Goal: Information Seeking & Learning: Compare options

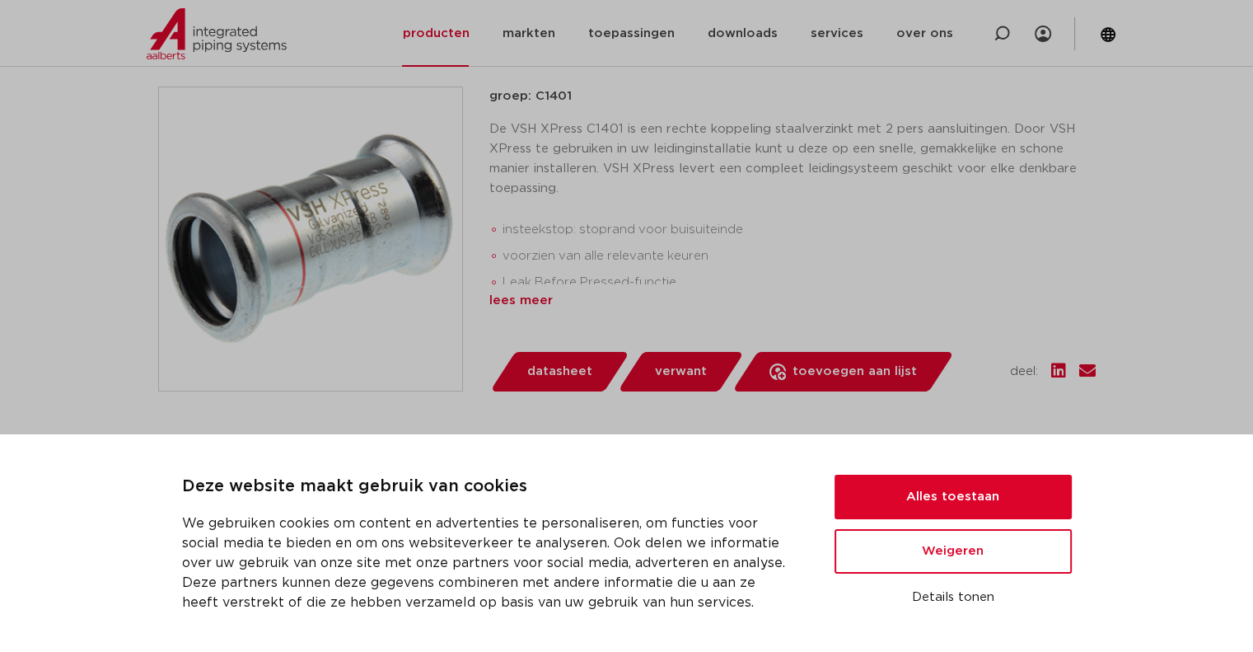
scroll to position [389, 0]
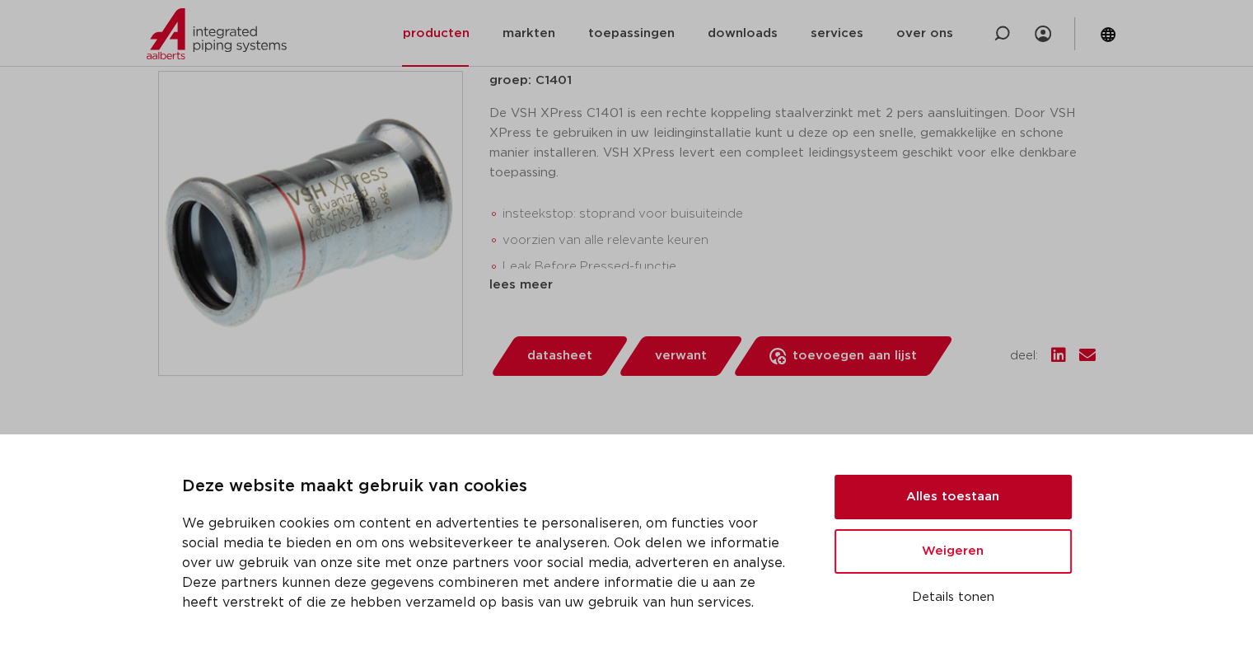
click at [987, 497] on button "Alles toestaan" at bounding box center [952, 496] width 237 height 44
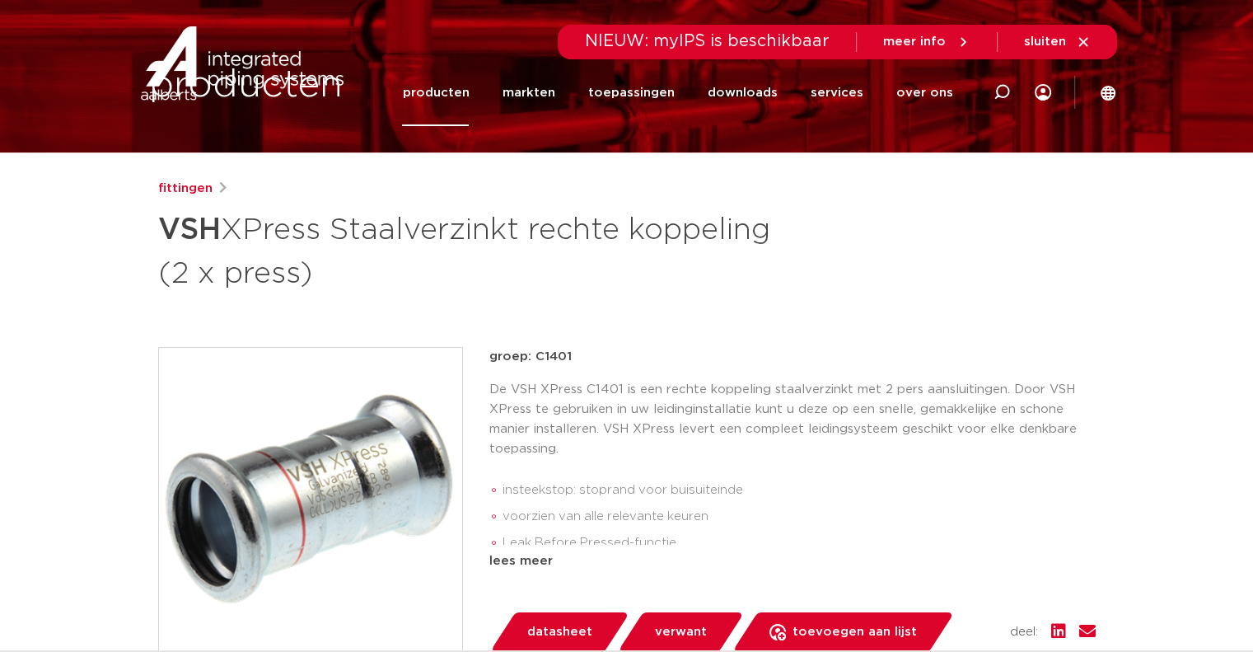
scroll to position [0, 0]
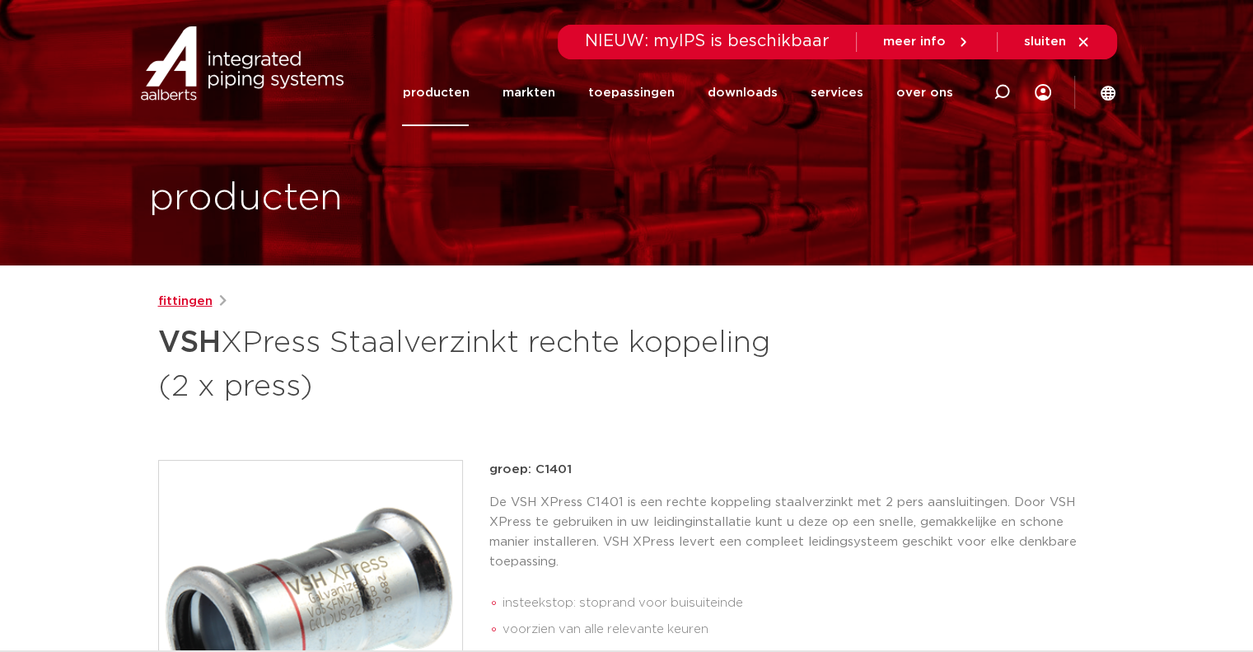
click at [186, 301] on link "fittingen" at bounding box center [185, 302] width 54 height 20
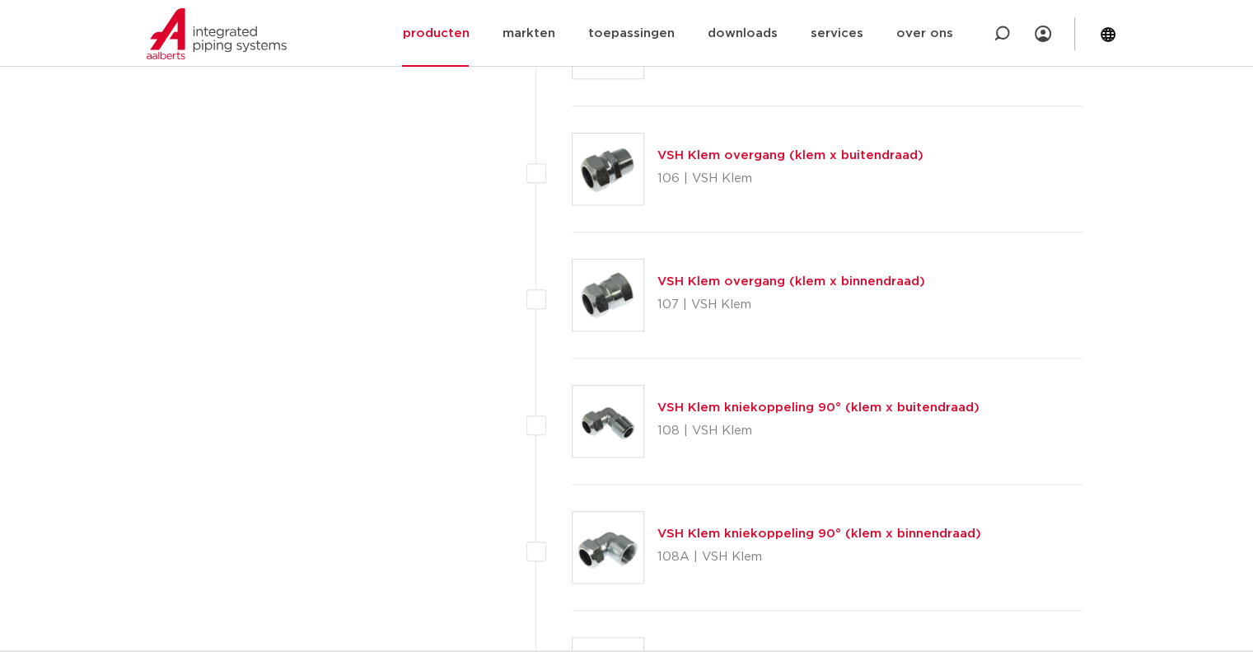
scroll to position [1318, 0]
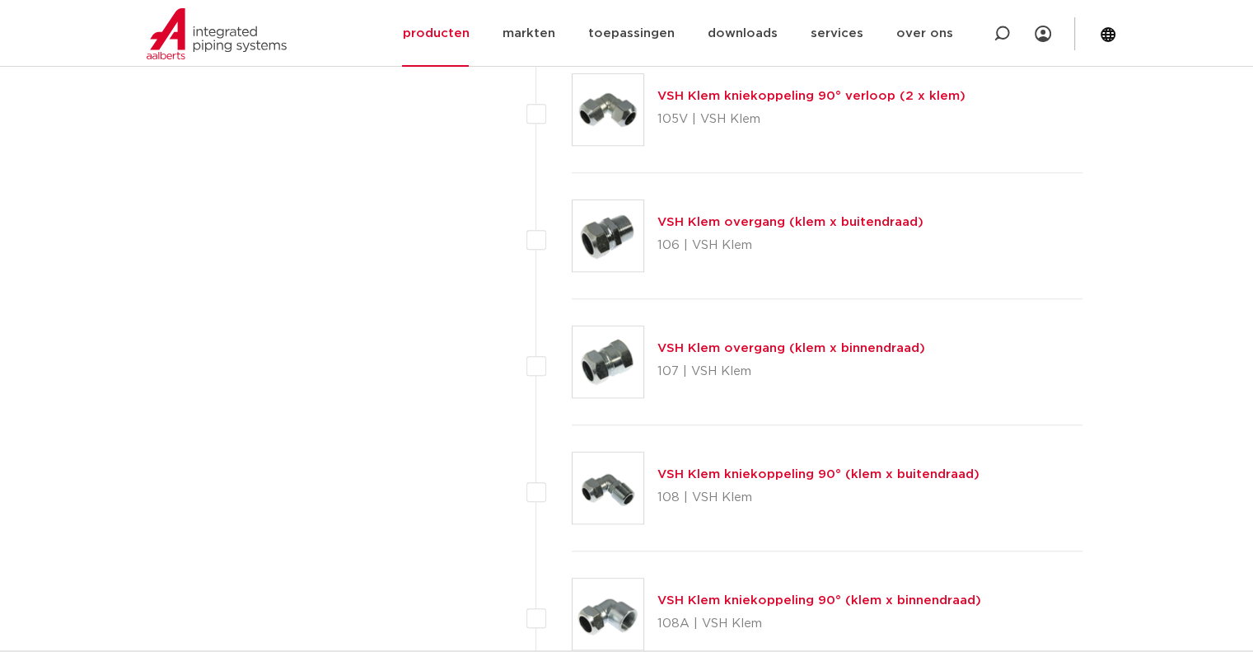
click at [700, 217] on link "VSH Klem overgang (klem x buitendraad)" at bounding box center [790, 222] width 266 height 12
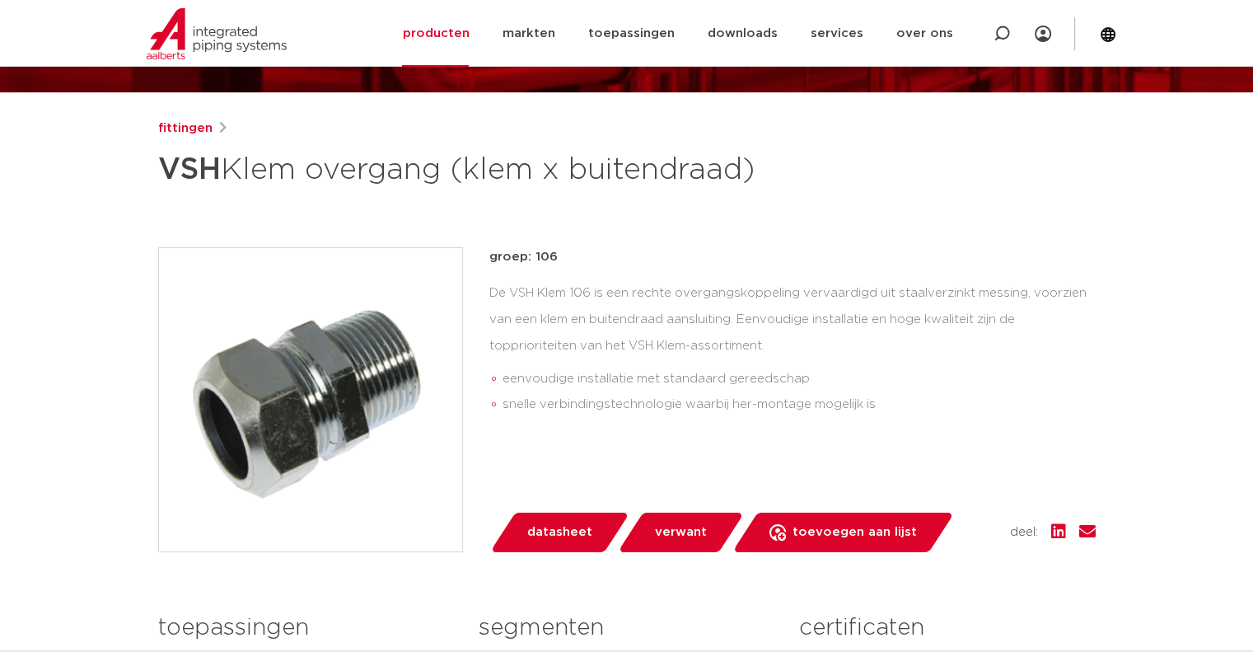
scroll to position [330, 0]
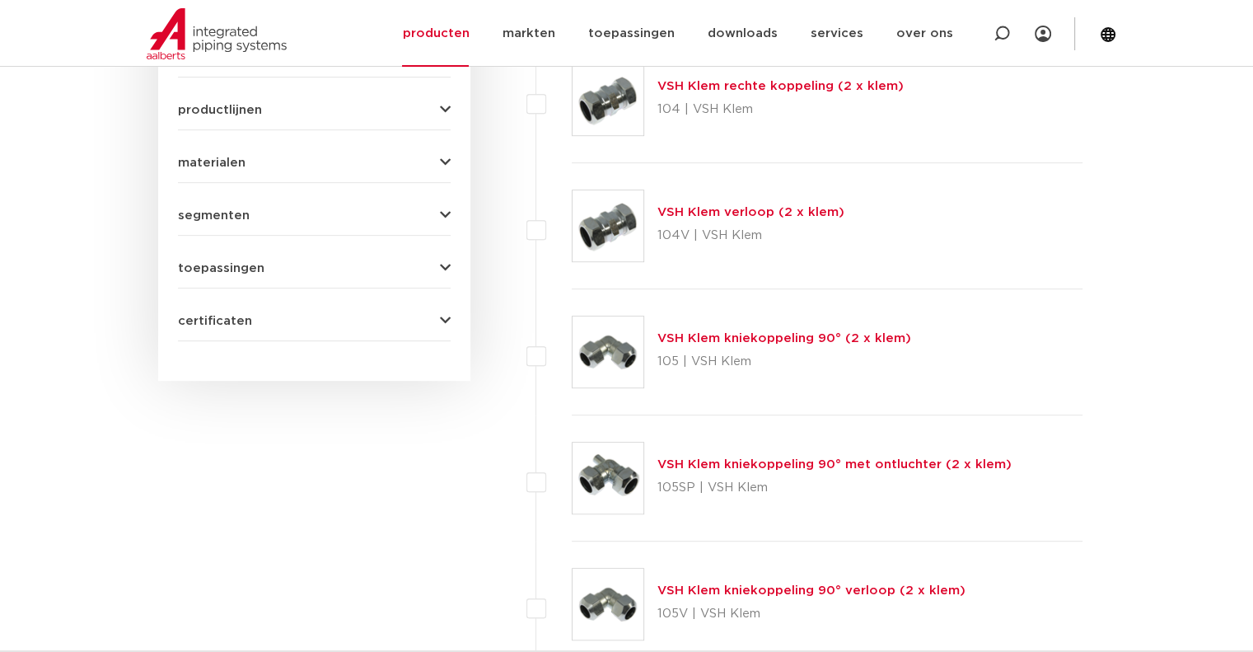
scroll to position [330, 0]
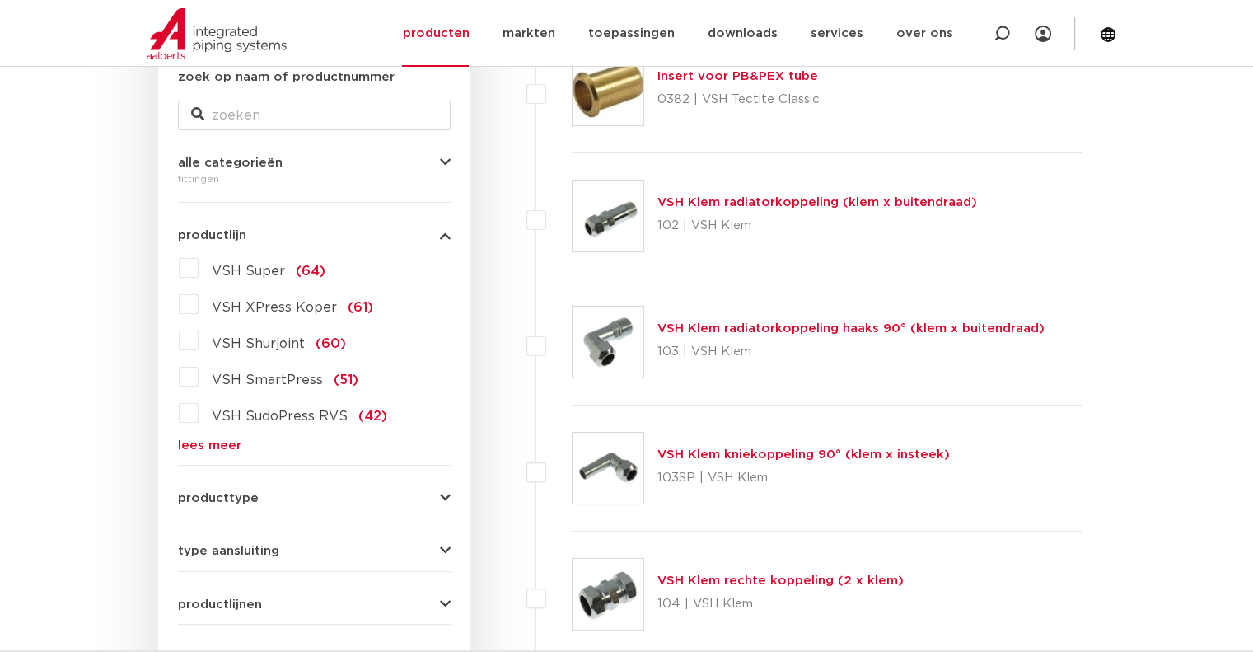
click at [232, 451] on link "lees meer" at bounding box center [314, 445] width 273 height 12
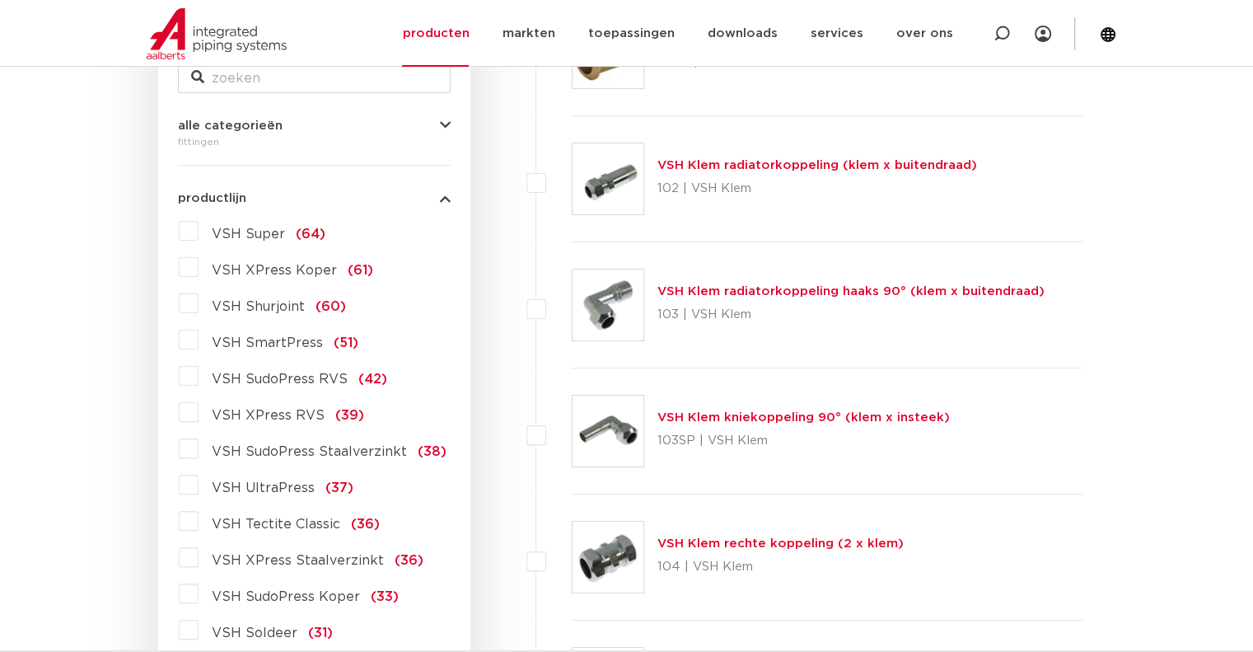
scroll to position [494, 0]
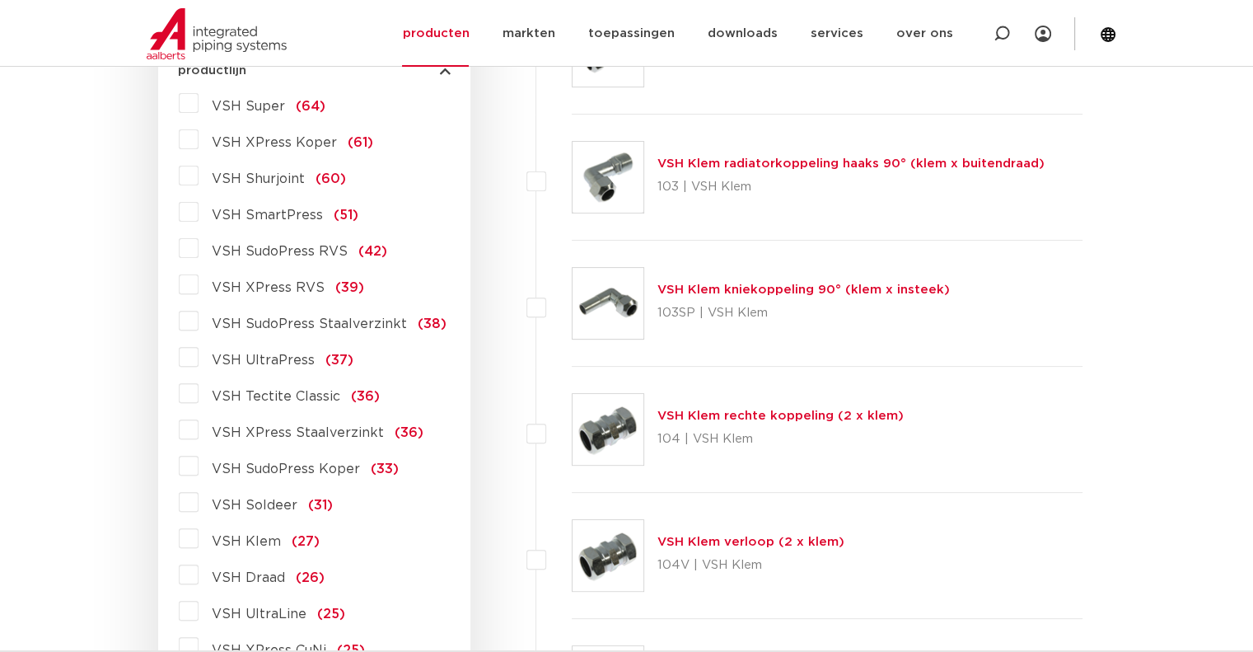
click at [199, 286] on label "VSH XPress RVS (39)" at bounding box center [282, 284] width 166 height 26
click at [0, 0] on input "VSH XPress RVS (39)" at bounding box center [0, 0] width 0 height 0
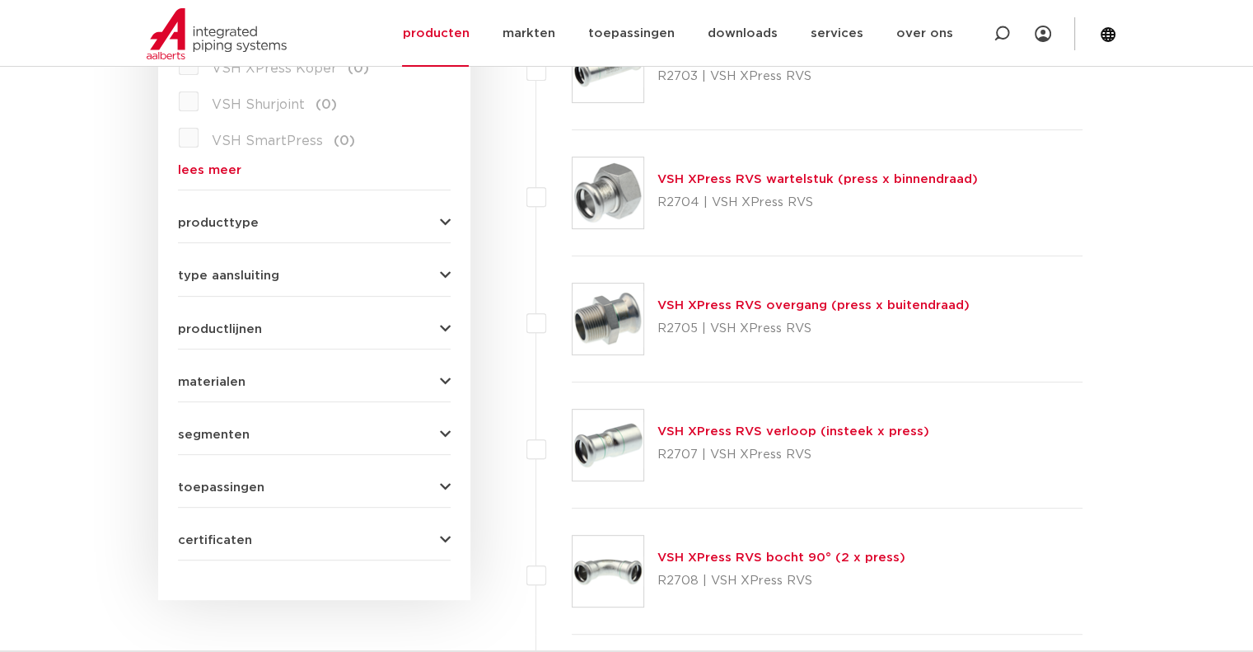
scroll to position [741, 0]
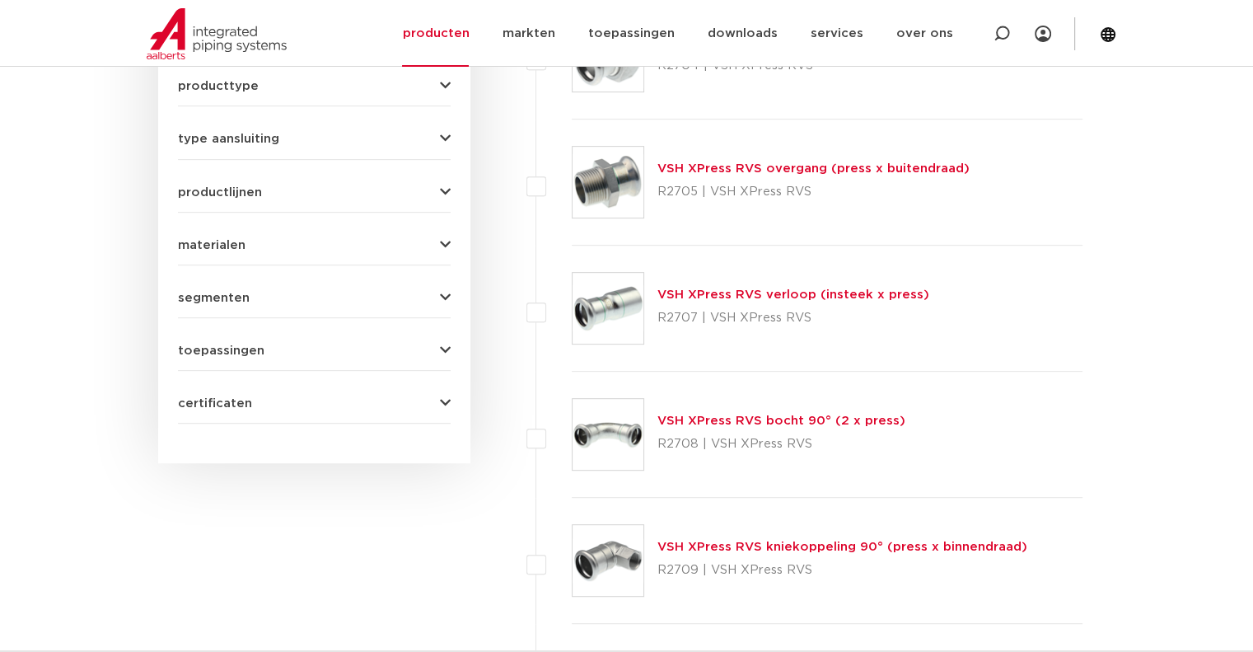
click at [755, 176] on div "VSH XPress RVS overgang (press x buitendraad) R2705 | VSH XPress RVS" at bounding box center [813, 182] width 312 height 46
click at [750, 171] on link "VSH XPress RVS overgang (press x buitendraad)" at bounding box center [813, 168] width 312 height 12
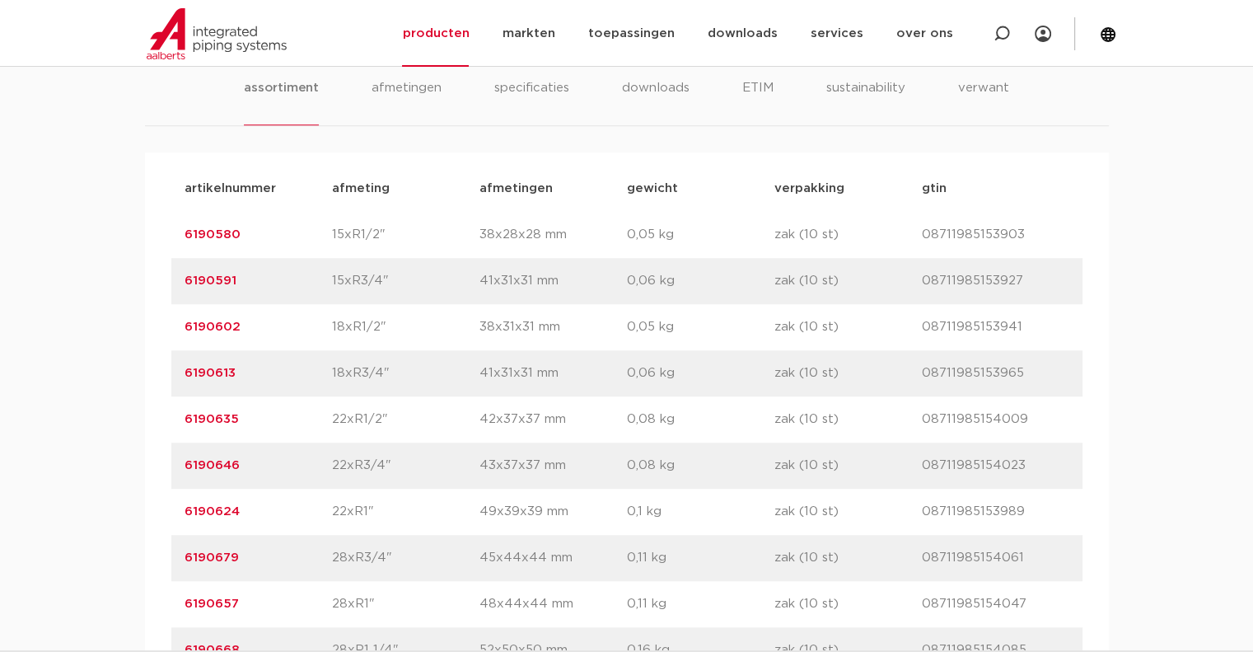
scroll to position [1097, 0]
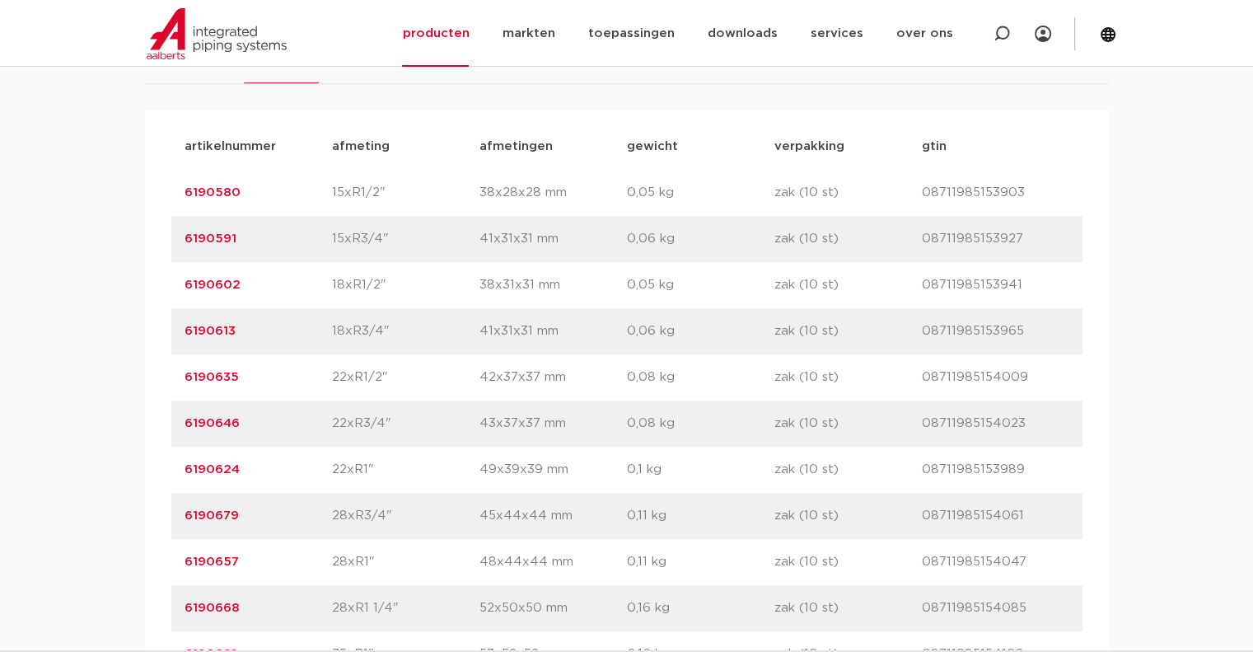
click at [215, 380] on link "6190635" at bounding box center [212, 377] width 54 height 12
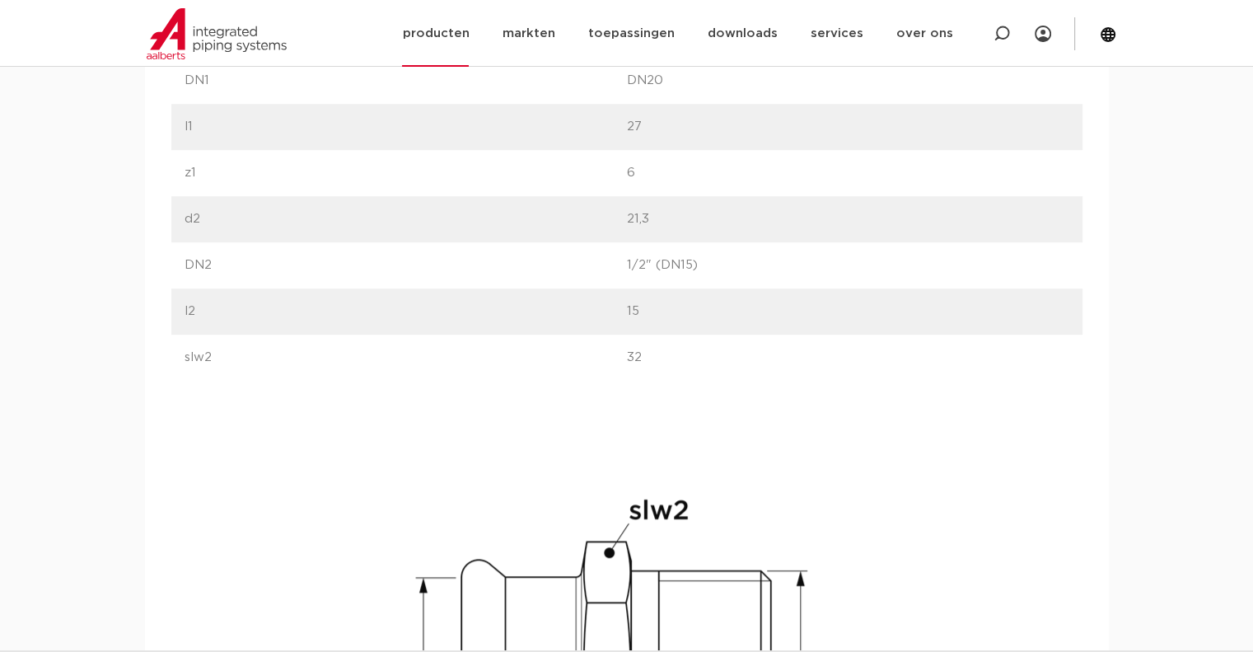
scroll to position [1153, 0]
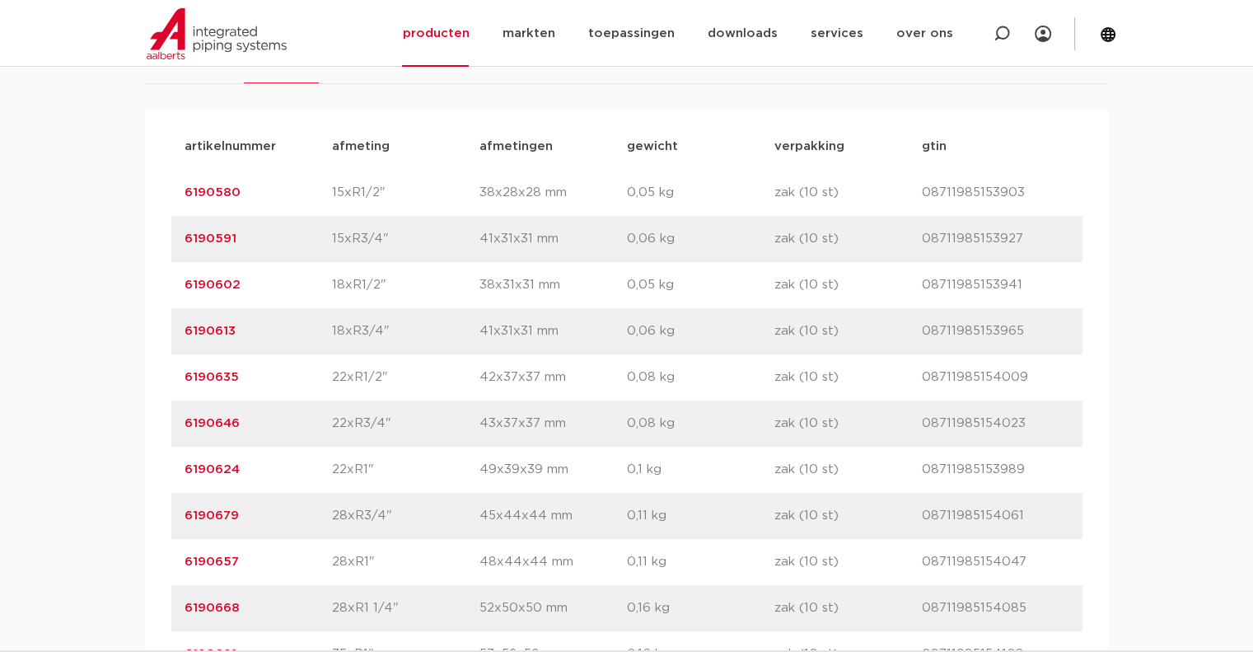
click at [212, 376] on link "6190635" at bounding box center [212, 377] width 54 height 12
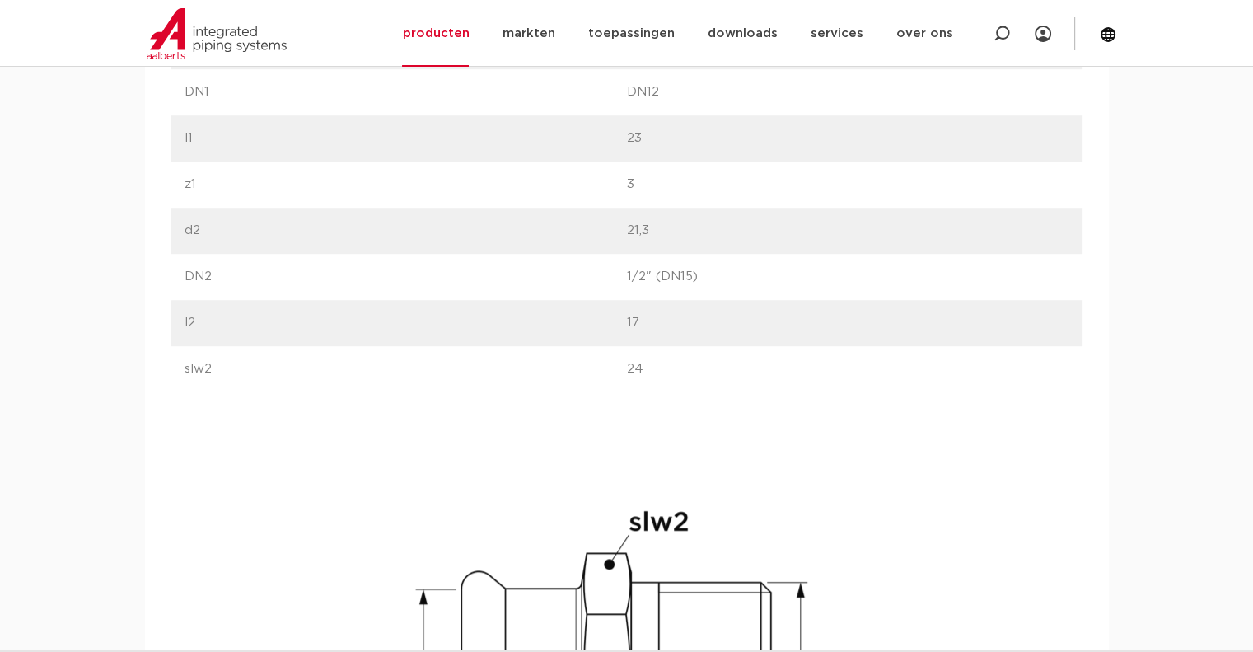
scroll to position [1153, 0]
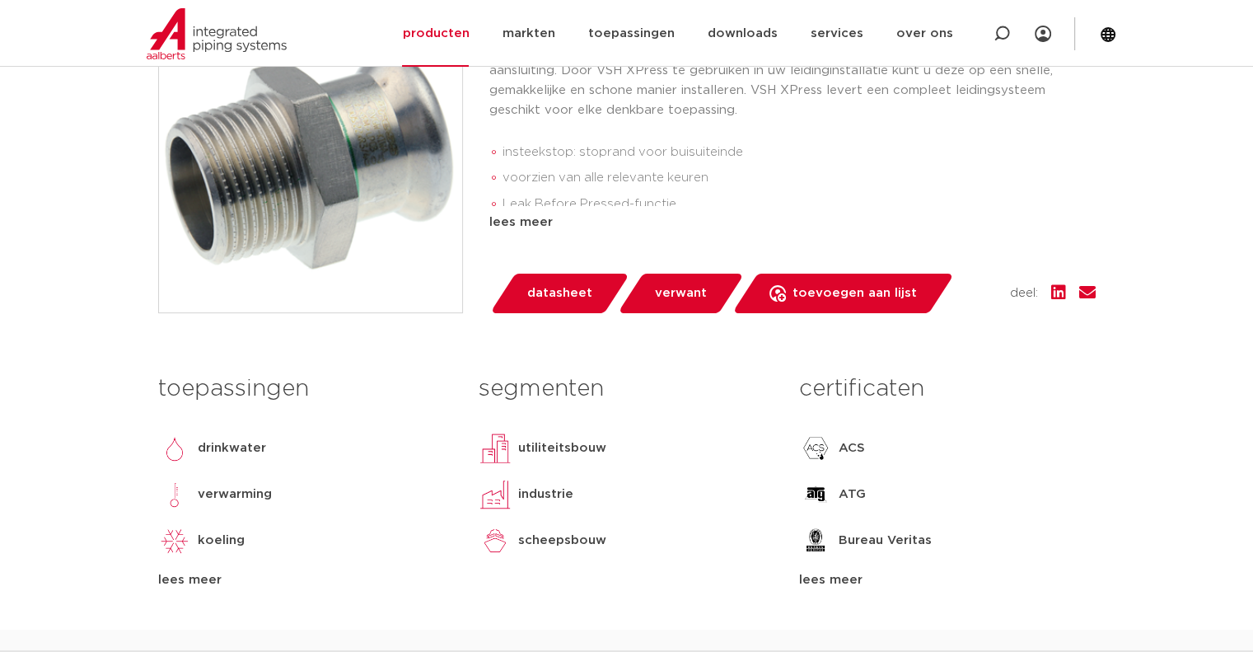
scroll to position [577, 0]
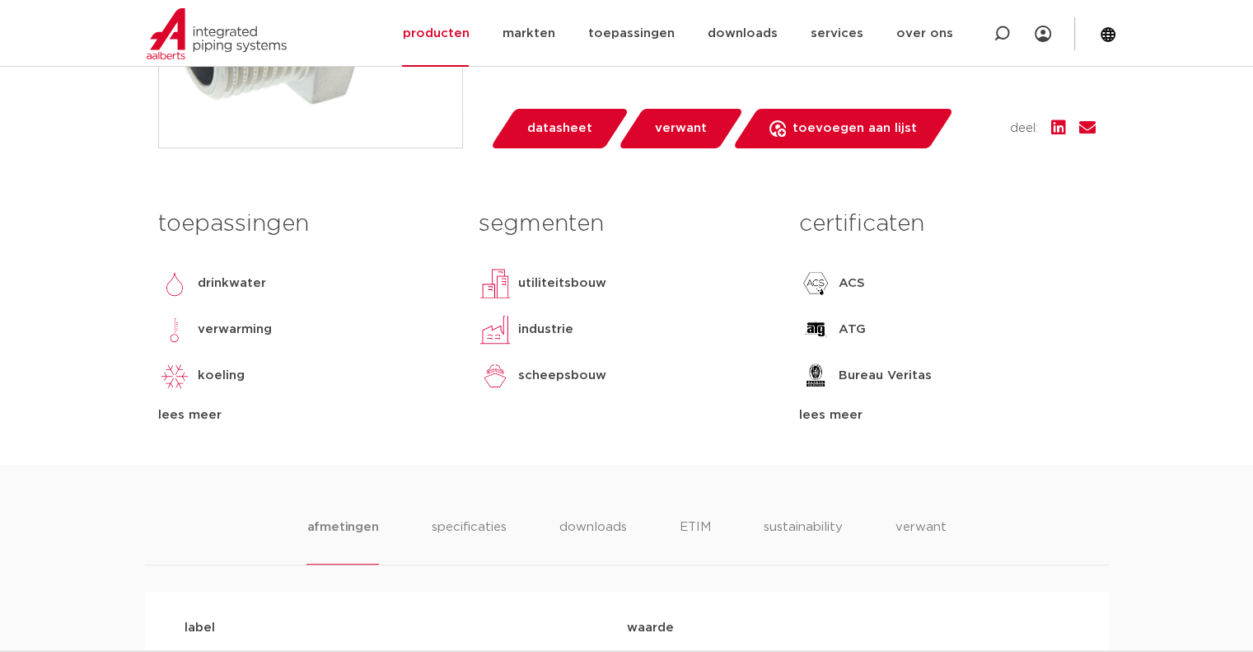
drag, startPoint x: 1073, startPoint y: 220, endPoint x: 1105, endPoint y: 225, distance: 31.7
click at [1074, 221] on h3 "certificaten" at bounding box center [947, 224] width 296 height 33
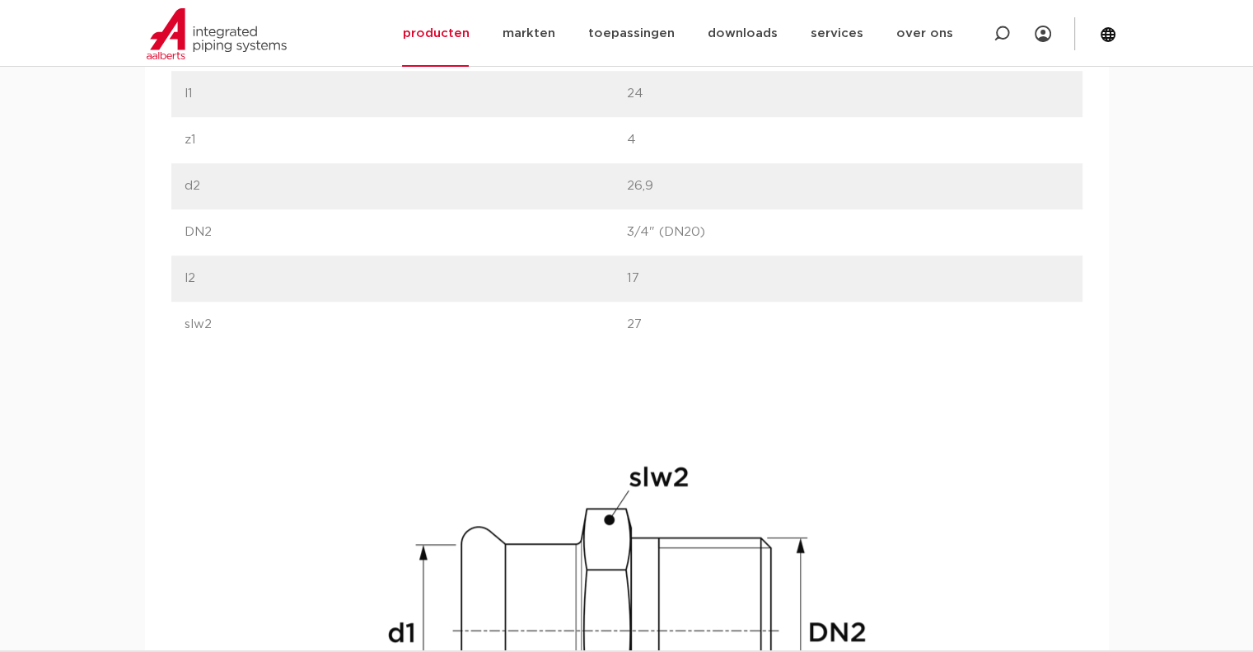
scroll to position [1236, 0]
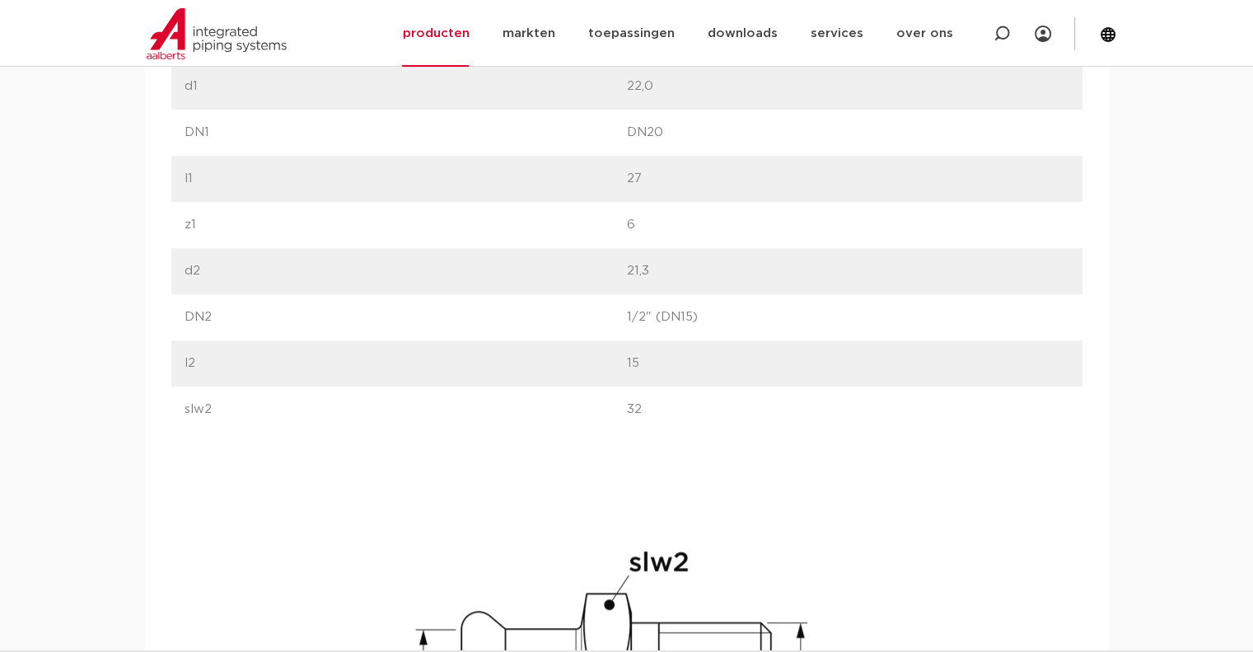
scroll to position [1236, 0]
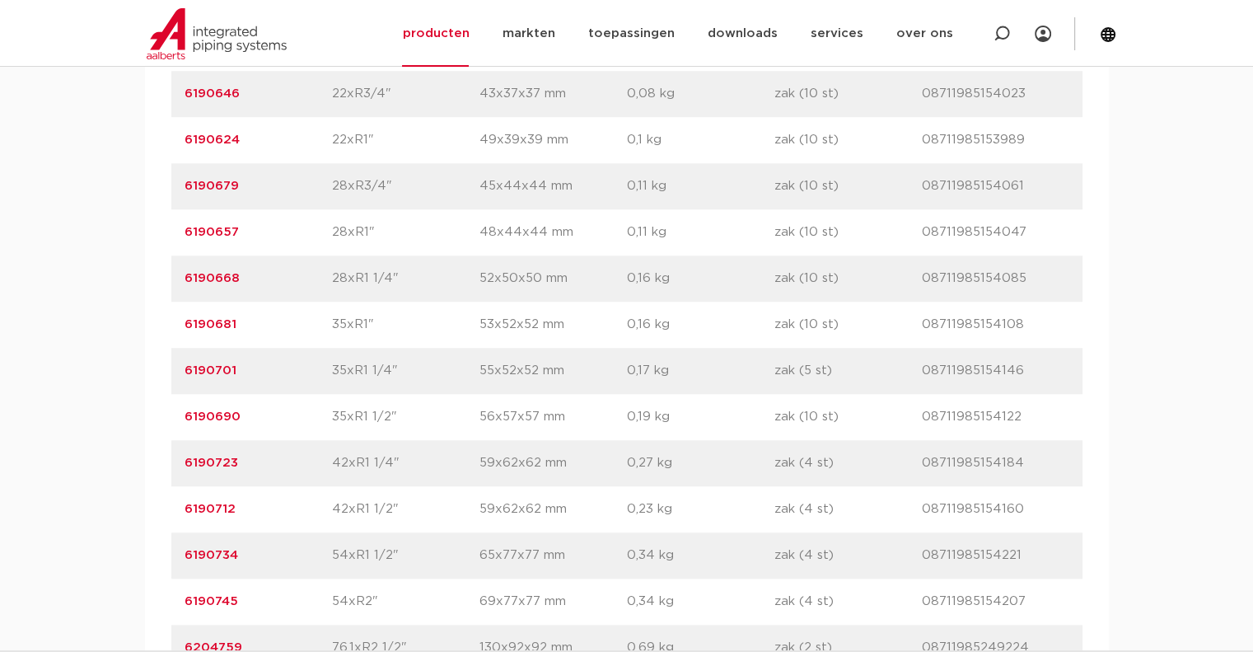
scroll to position [1262, 0]
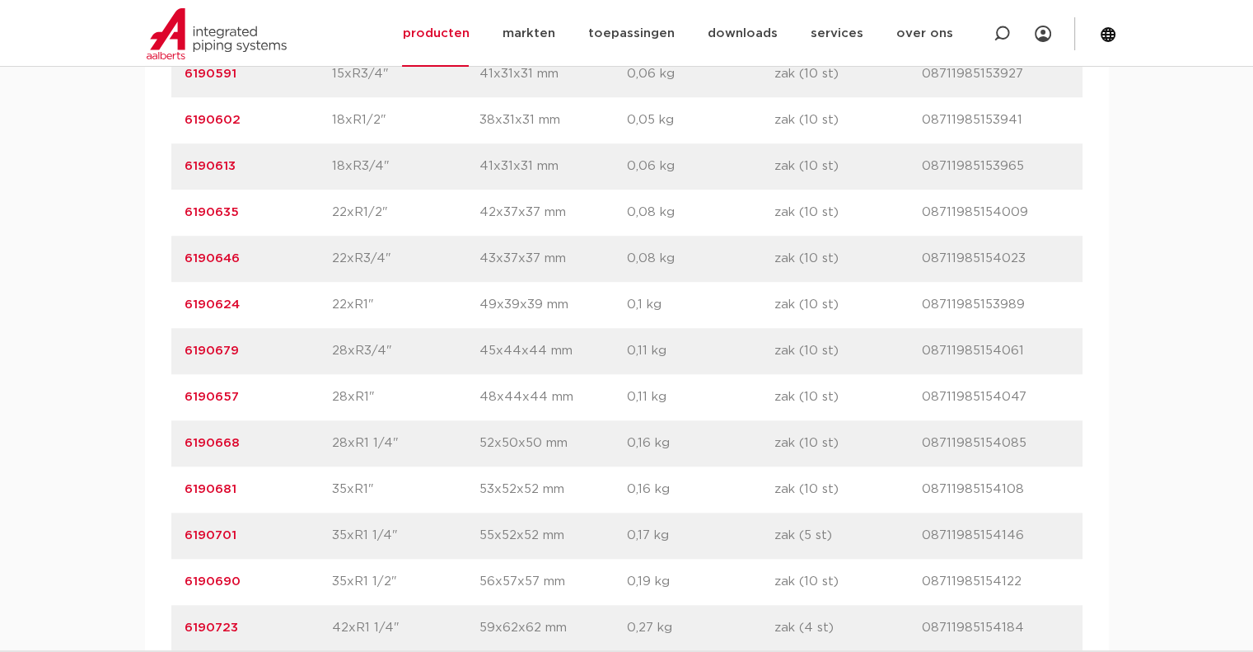
click at [214, 258] on link "6190646" at bounding box center [212, 258] width 55 height 12
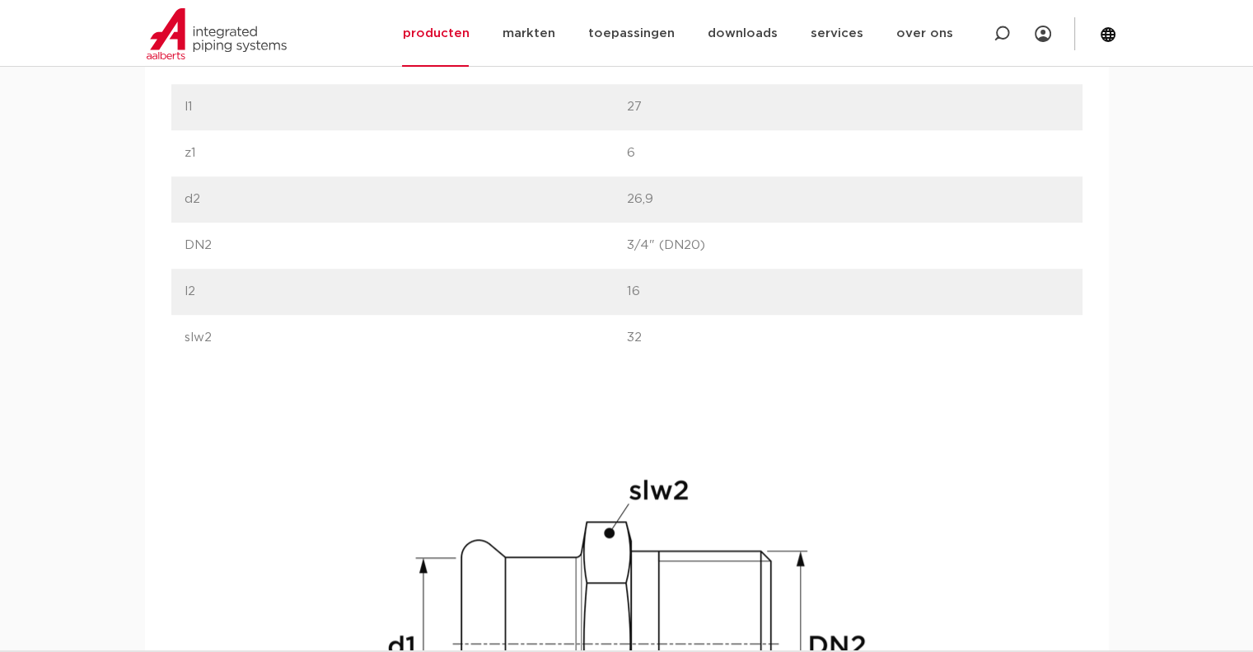
scroll to position [1565, 0]
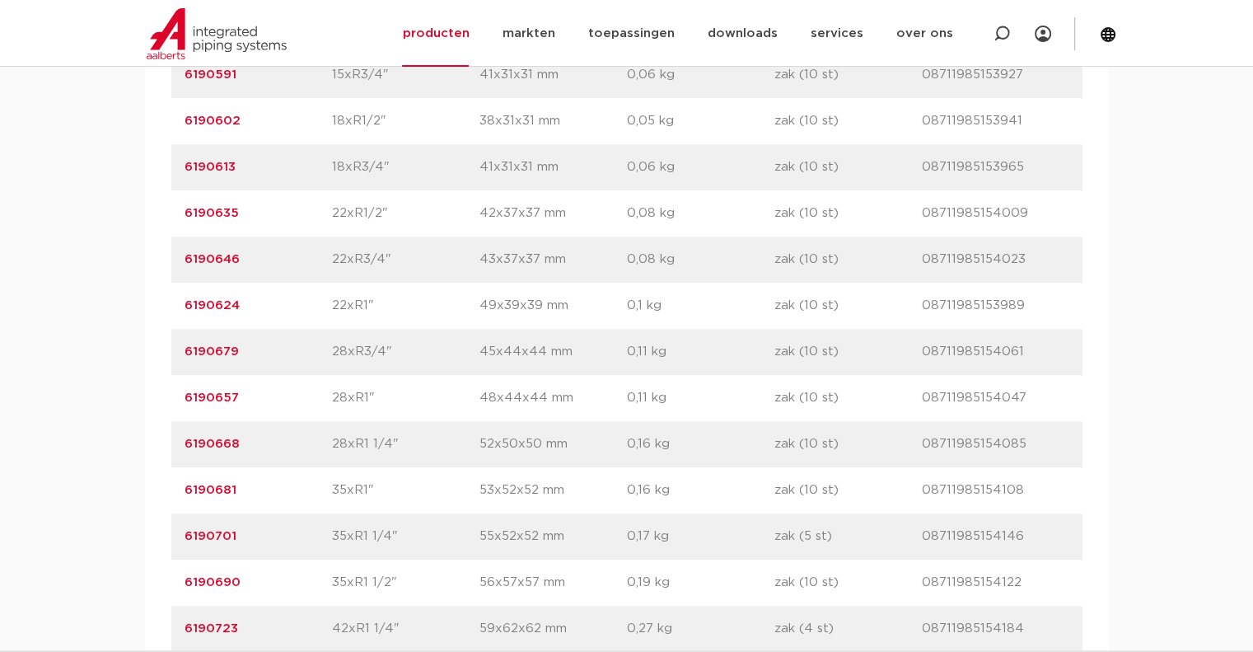
scroll to position [1262, 0]
click at [215, 208] on link "6190635" at bounding box center [212, 212] width 54 height 12
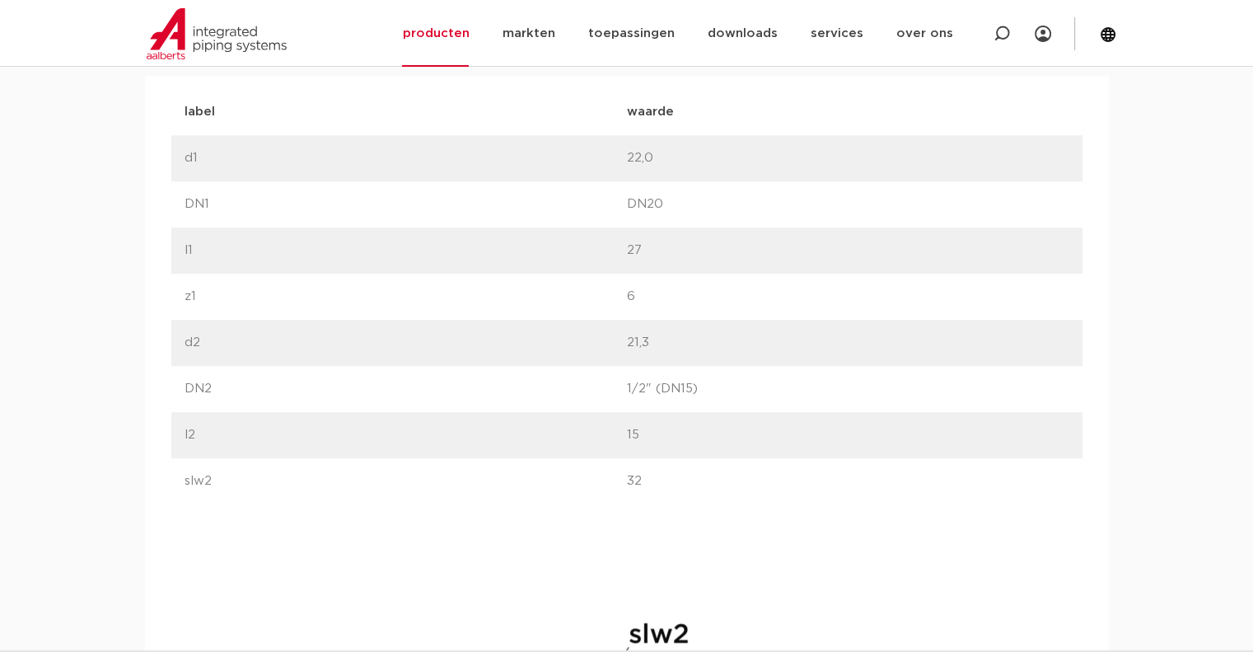
scroll to position [1153, 0]
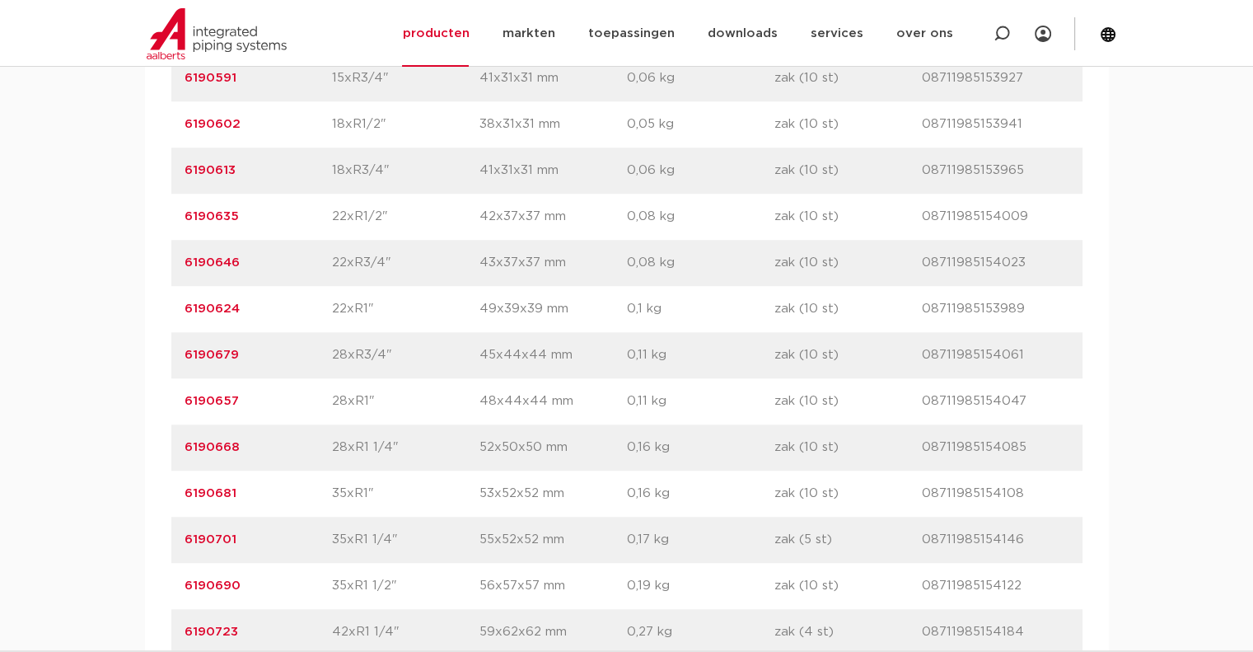
scroll to position [1262, 0]
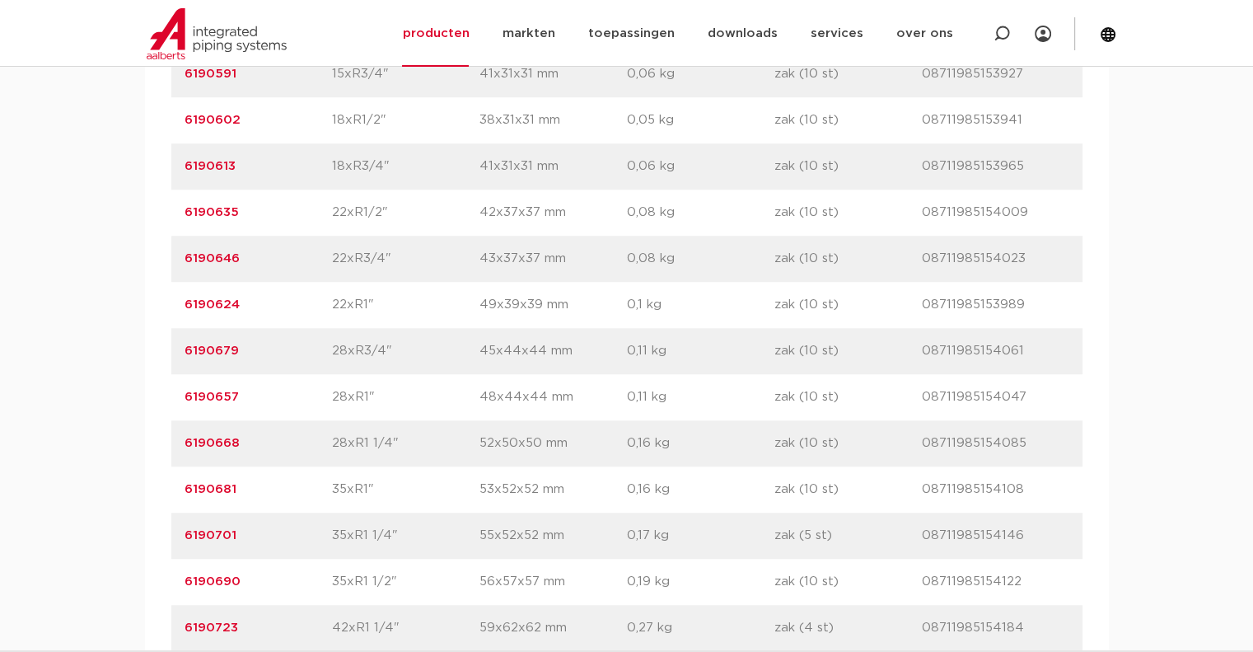
click at [197, 307] on link "6190624" at bounding box center [212, 304] width 55 height 12
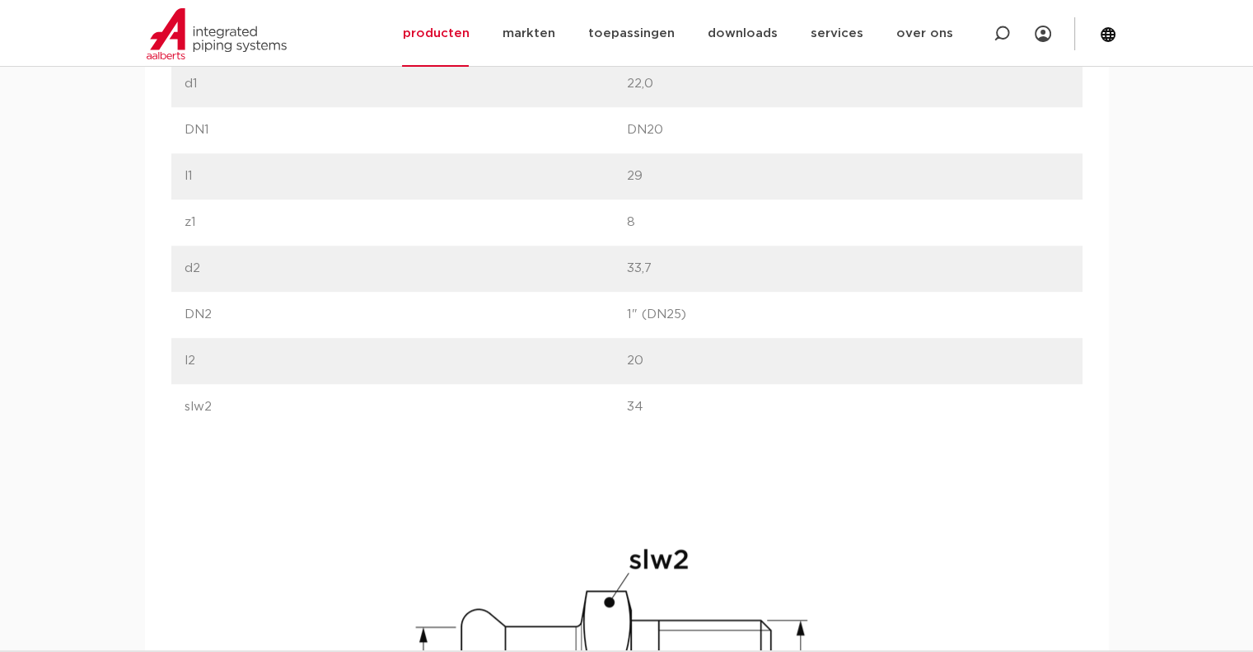
scroll to position [1153, 0]
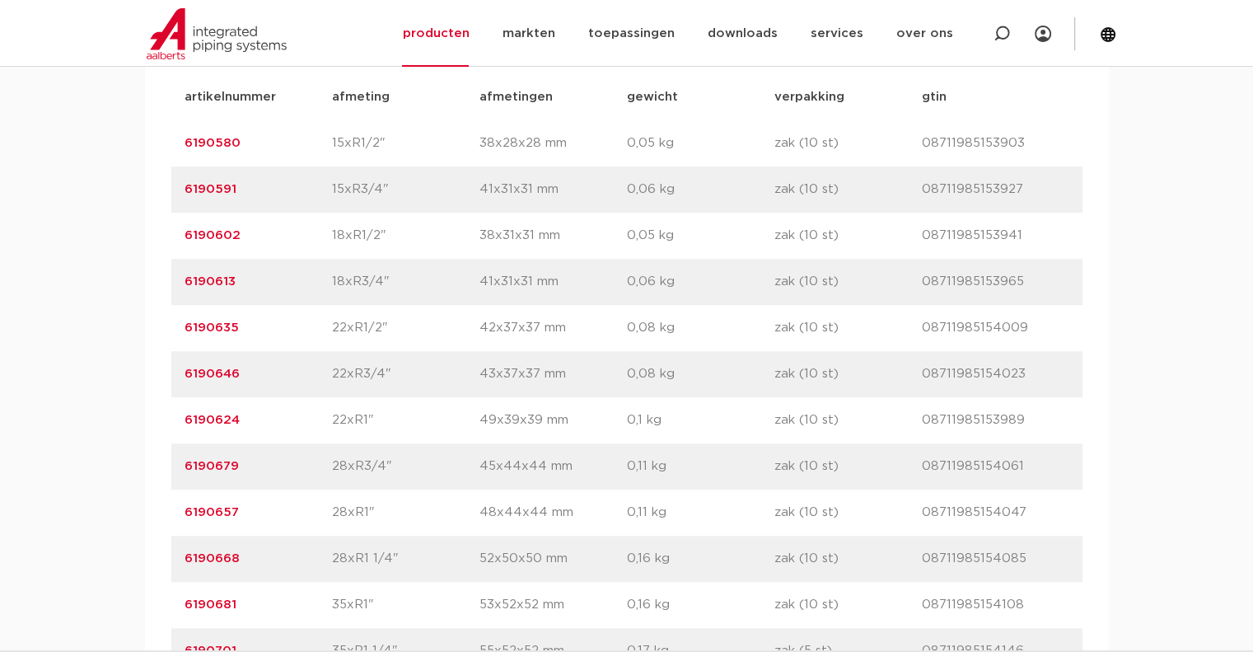
scroll to position [1097, 0]
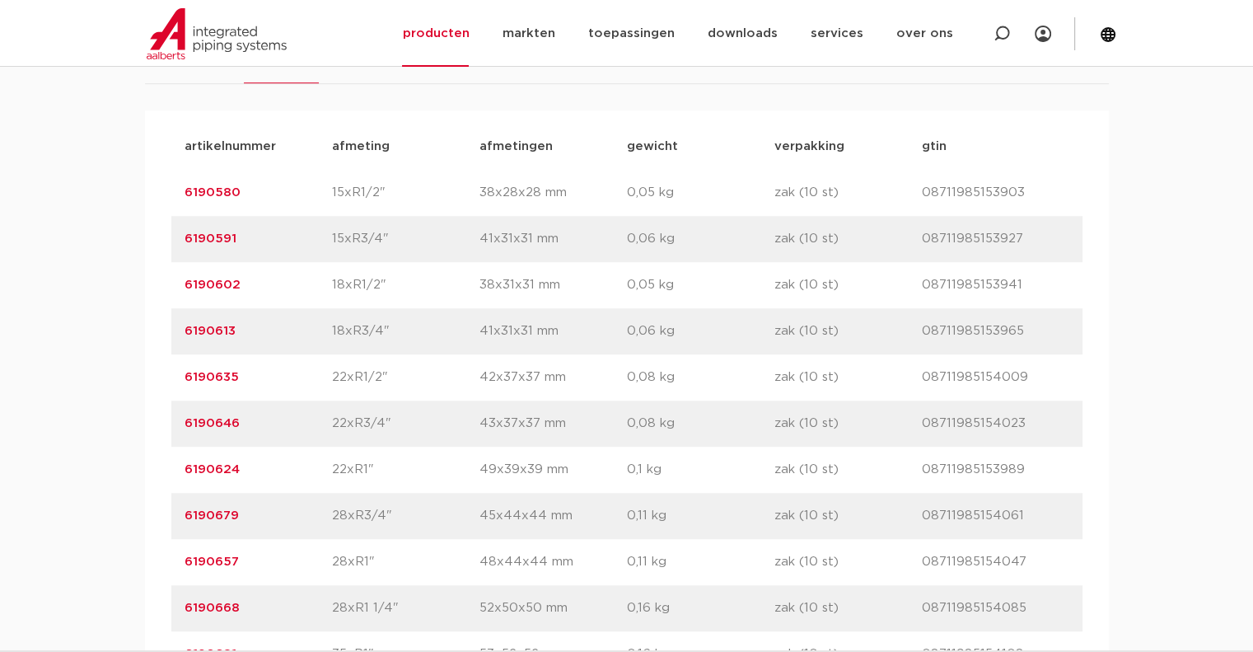
click at [215, 282] on link "6190602" at bounding box center [213, 284] width 56 height 12
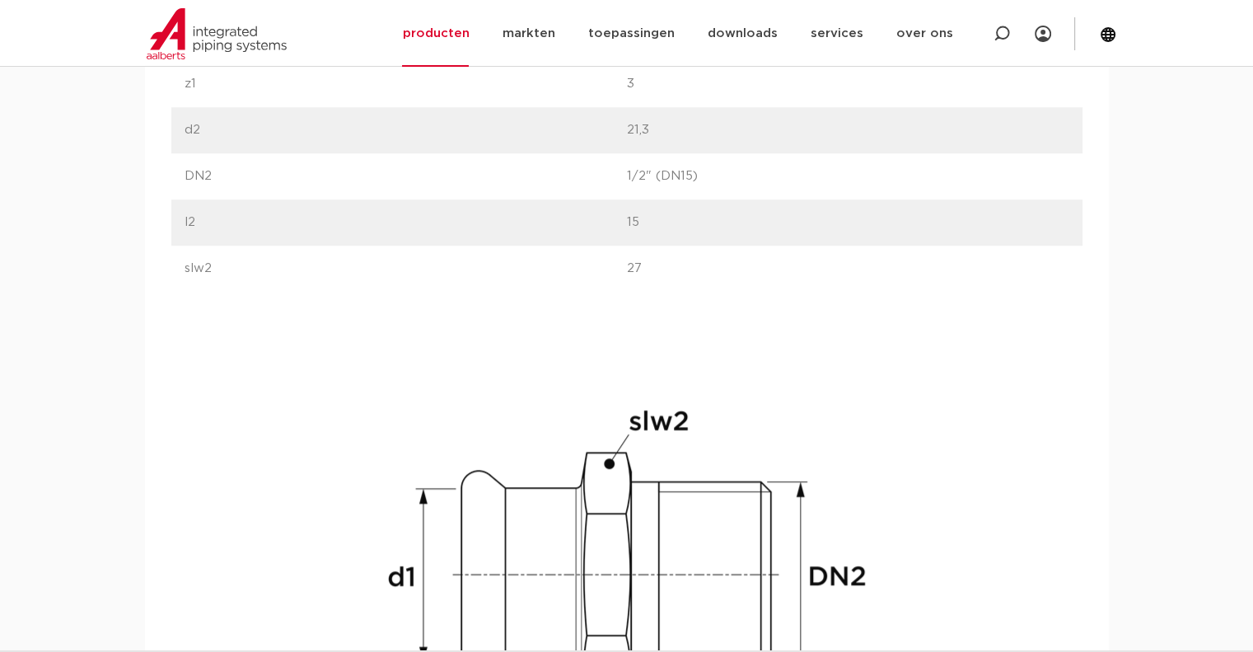
scroll to position [1236, 0]
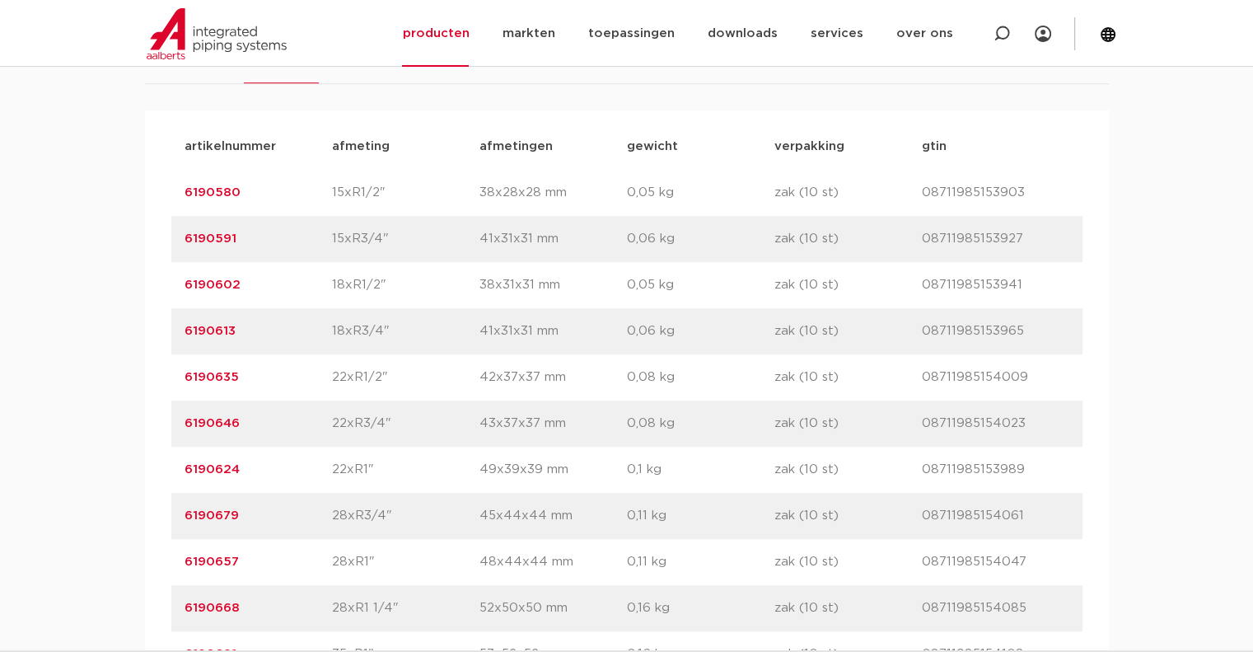
click at [207, 328] on link "6190613" at bounding box center [210, 331] width 51 height 12
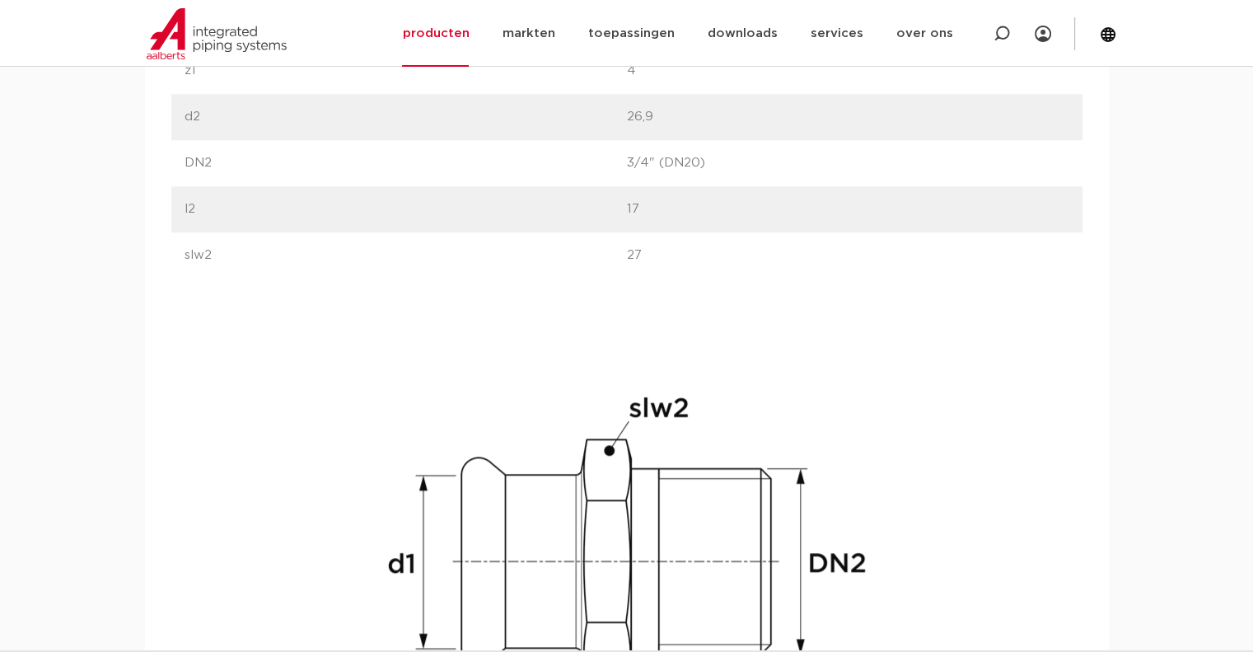
scroll to position [1236, 0]
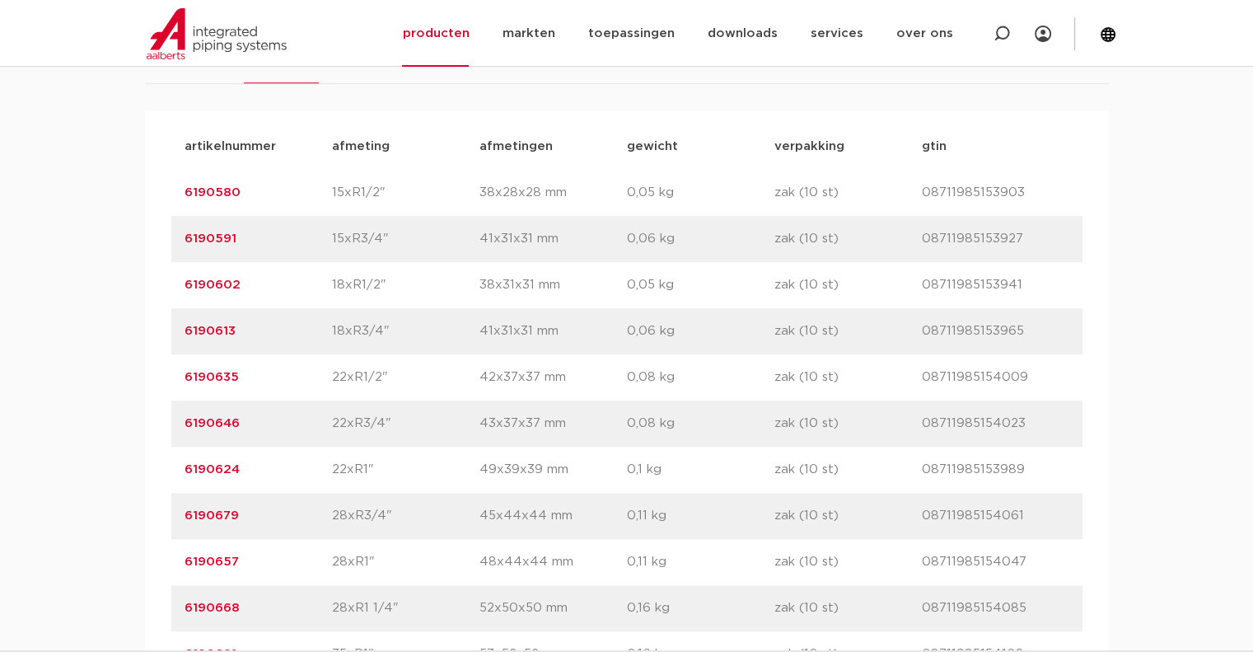
click at [215, 283] on link "6190602" at bounding box center [213, 284] width 56 height 12
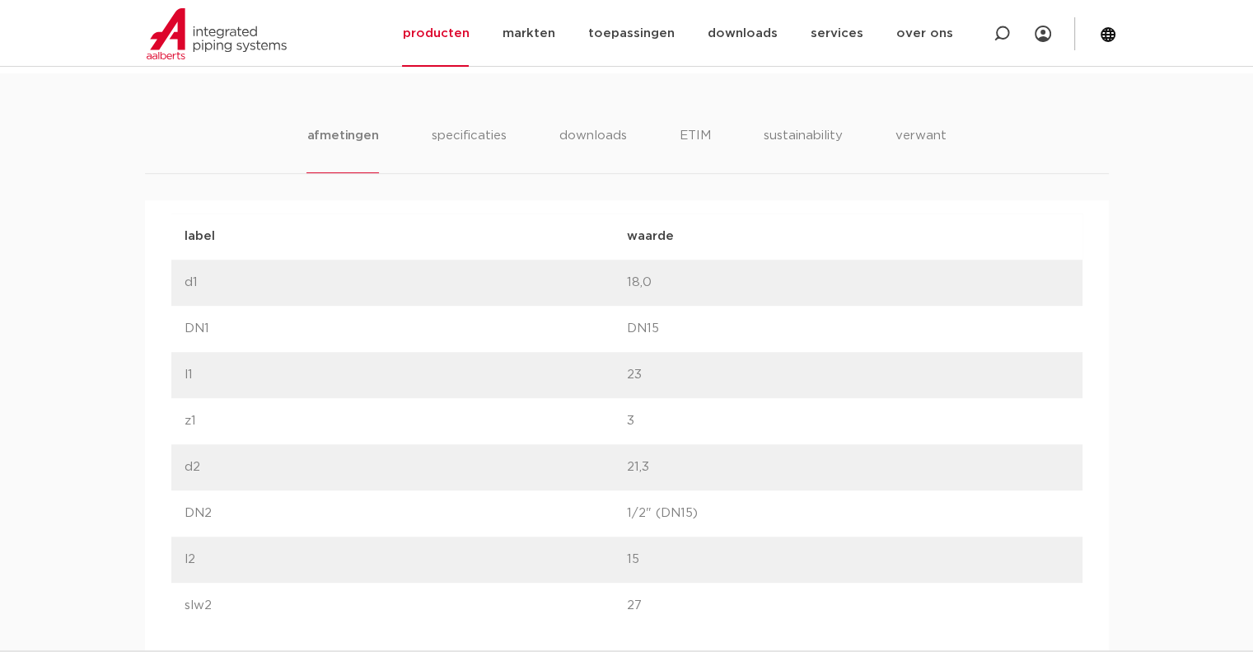
scroll to position [824, 0]
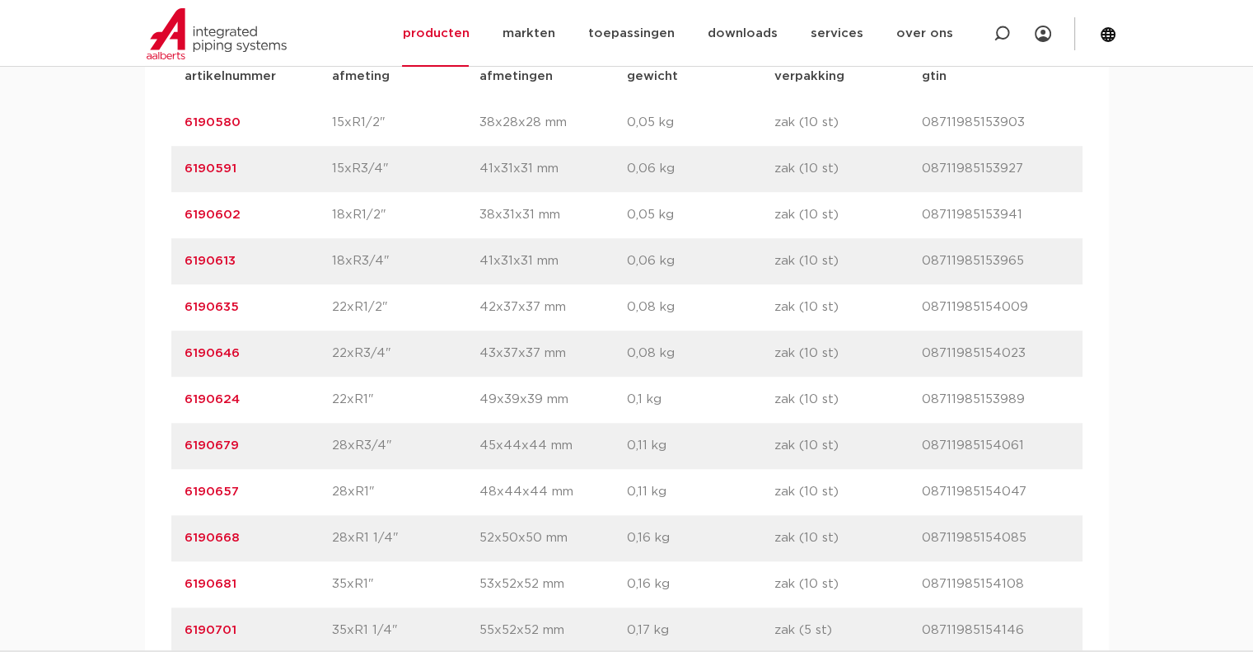
scroll to position [1180, 0]
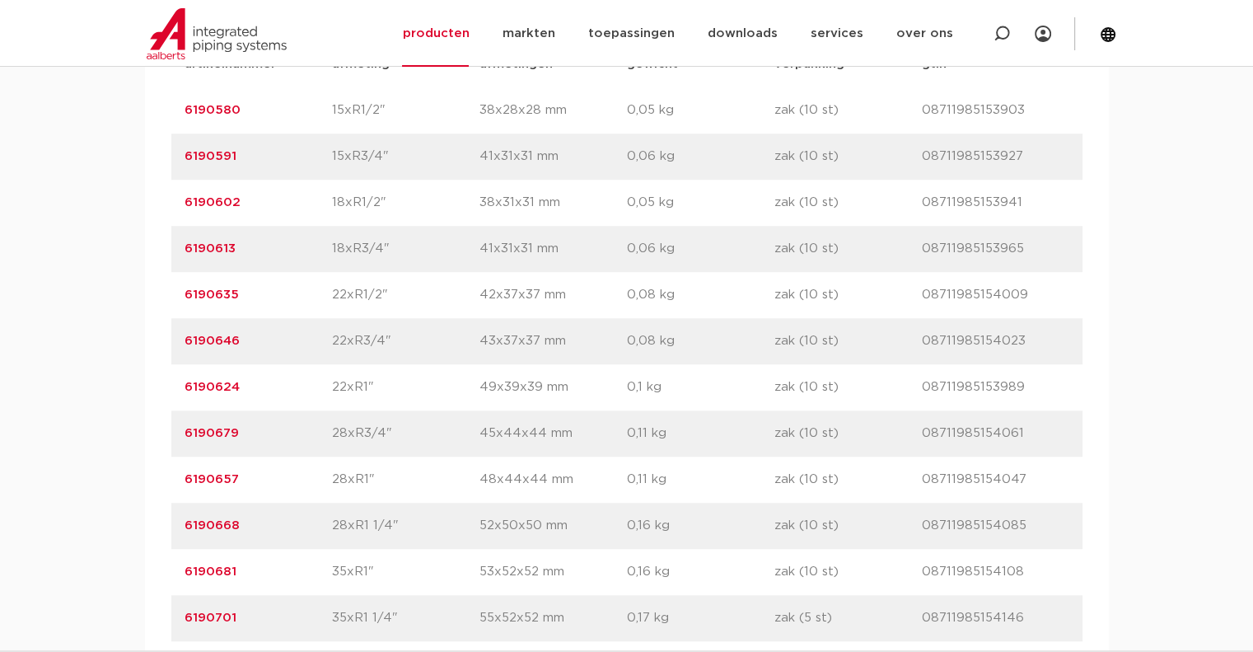
click at [214, 201] on link "6190602" at bounding box center [213, 202] width 56 height 12
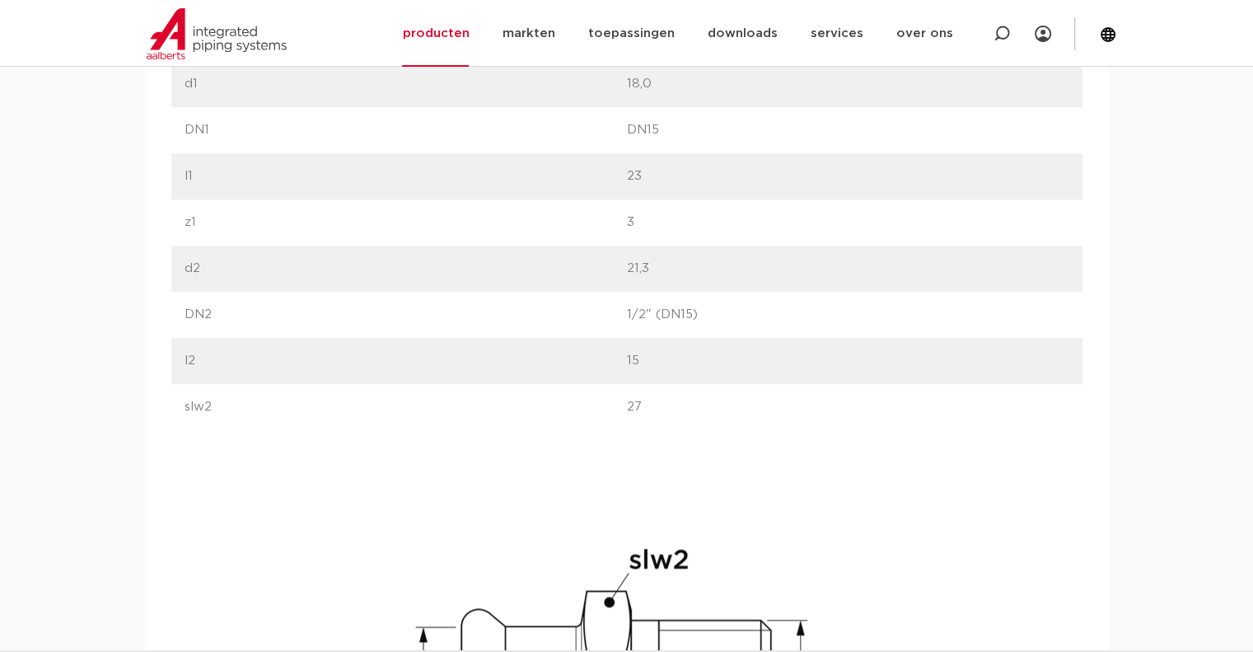
scroll to position [1153, 0]
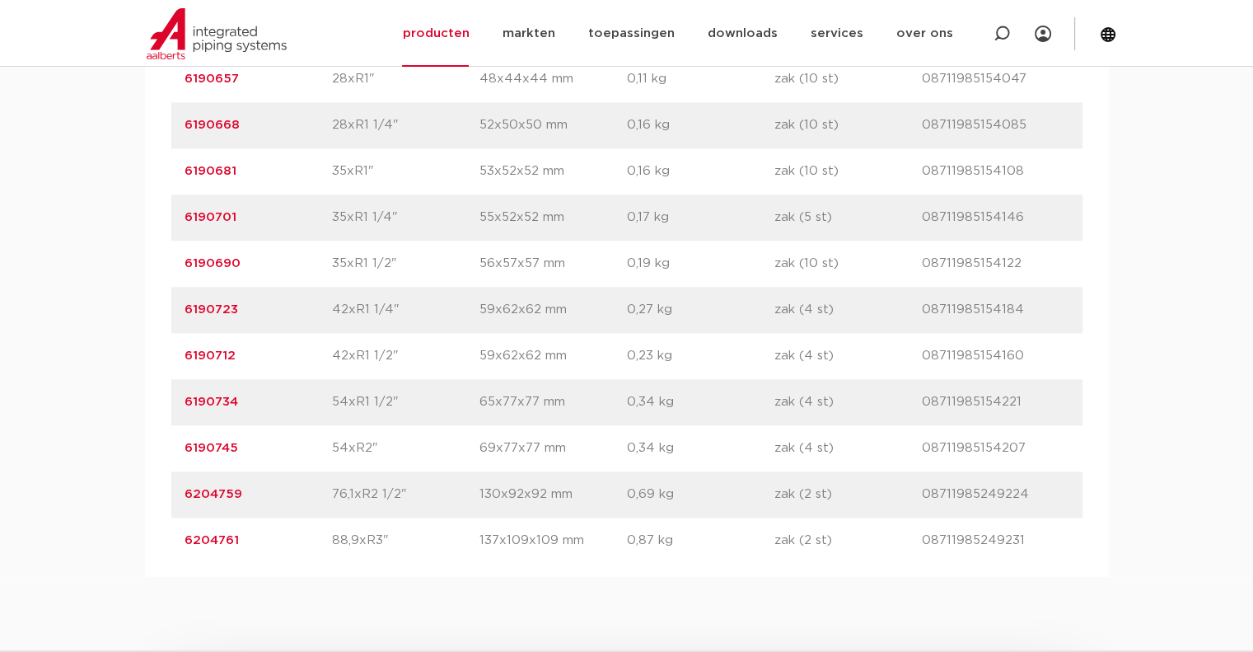
scroll to position [1591, 0]
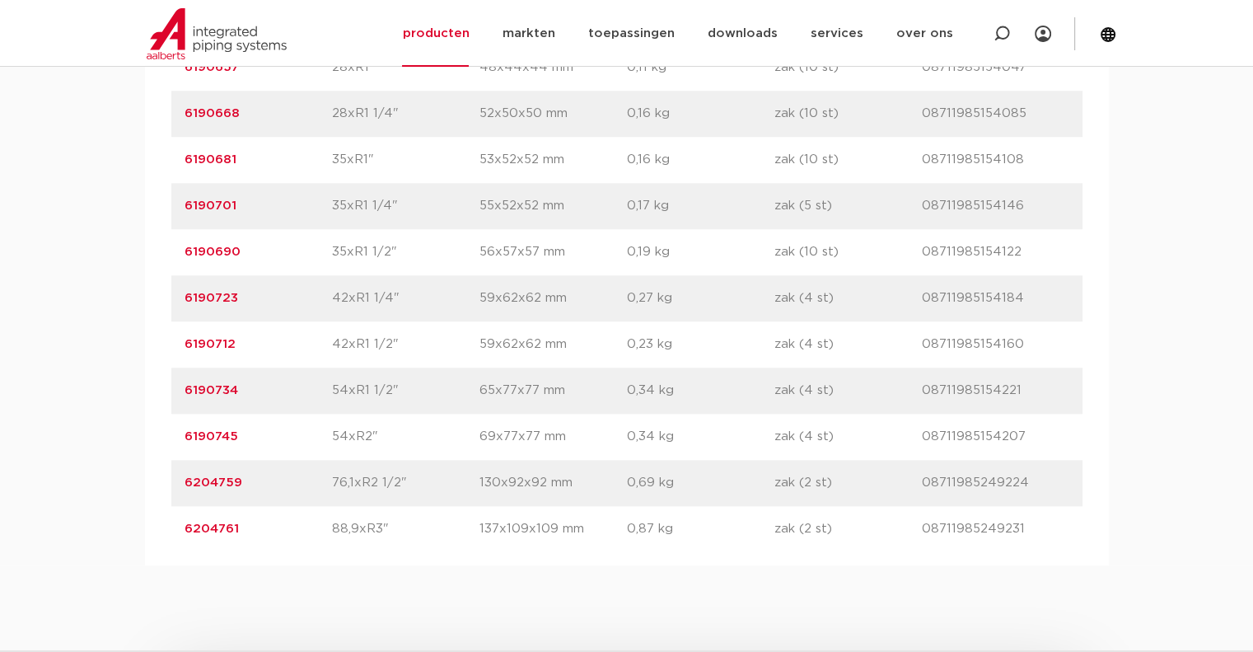
drag, startPoint x: 219, startPoint y: 380, endPoint x: 208, endPoint y: 396, distance: 20.1
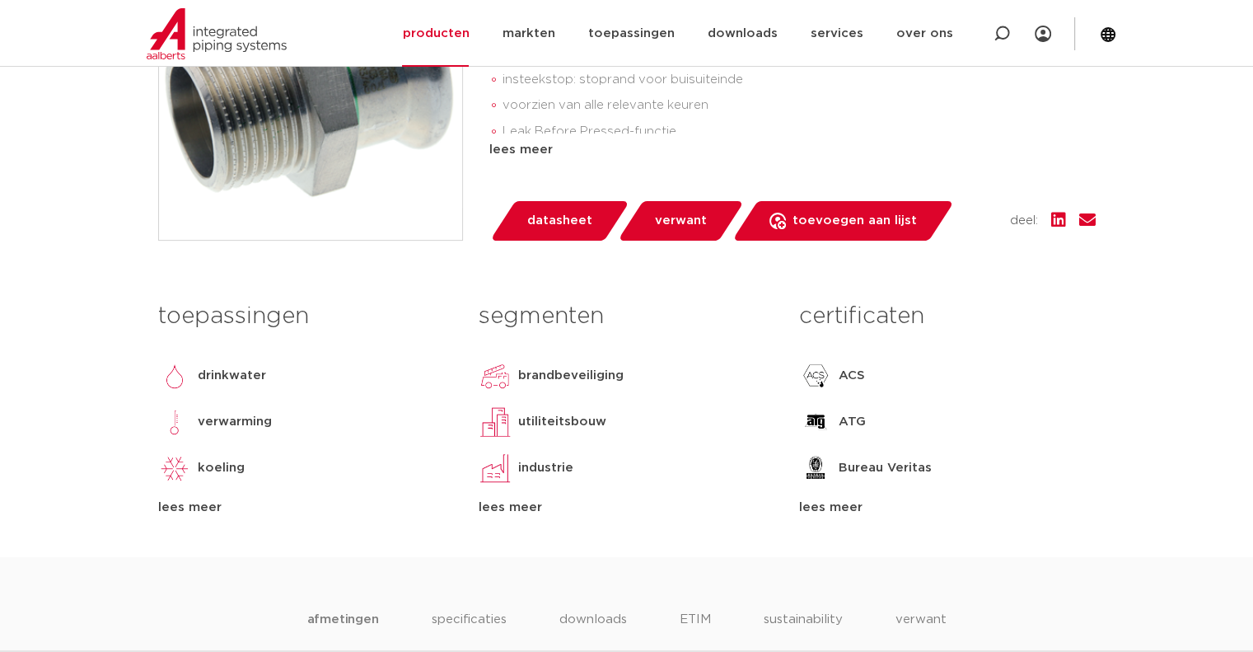
scroll to position [247, 0]
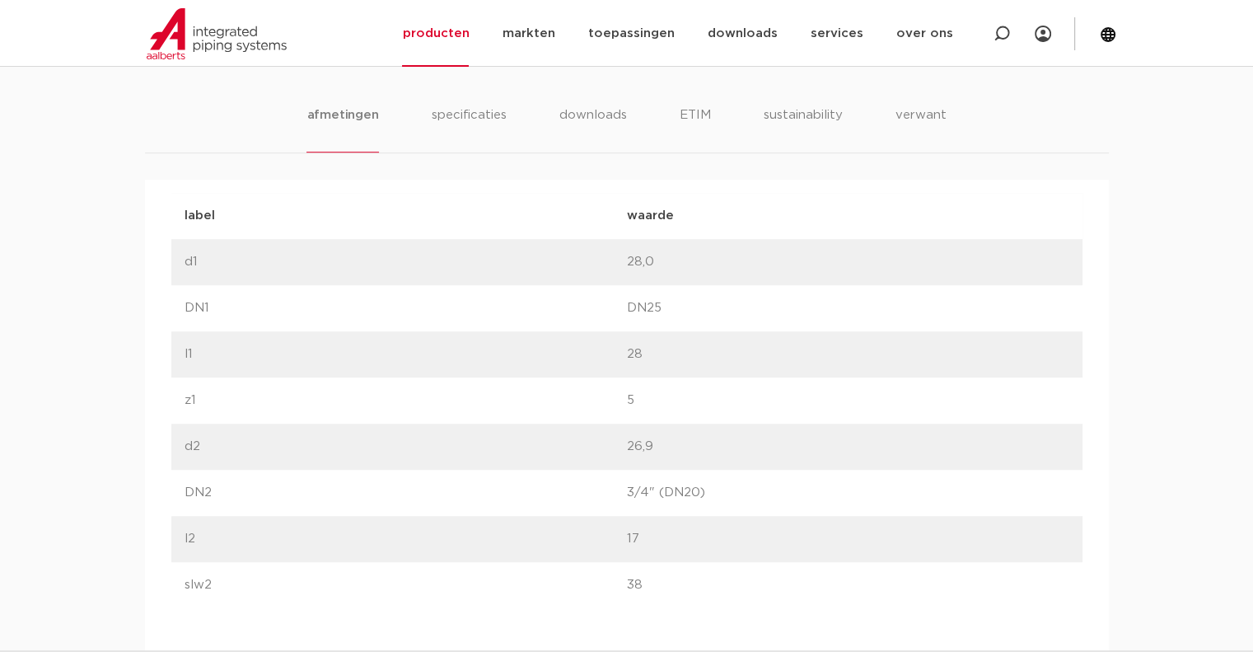
scroll to position [1071, 0]
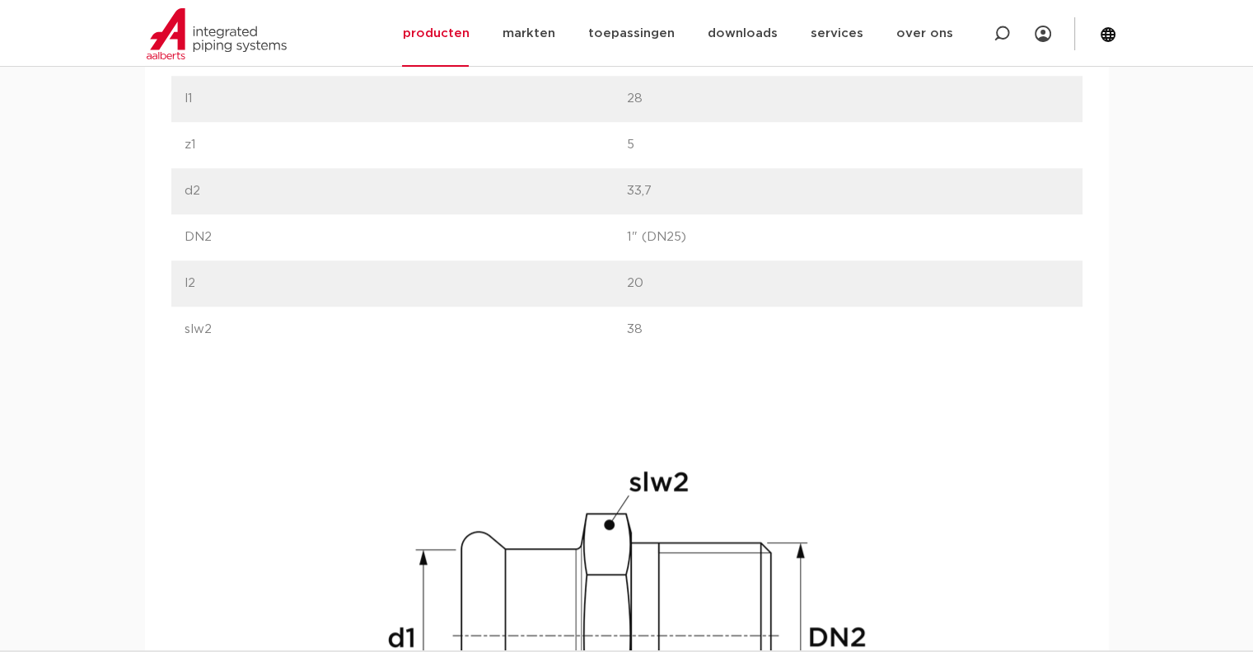
scroll to position [989, 0]
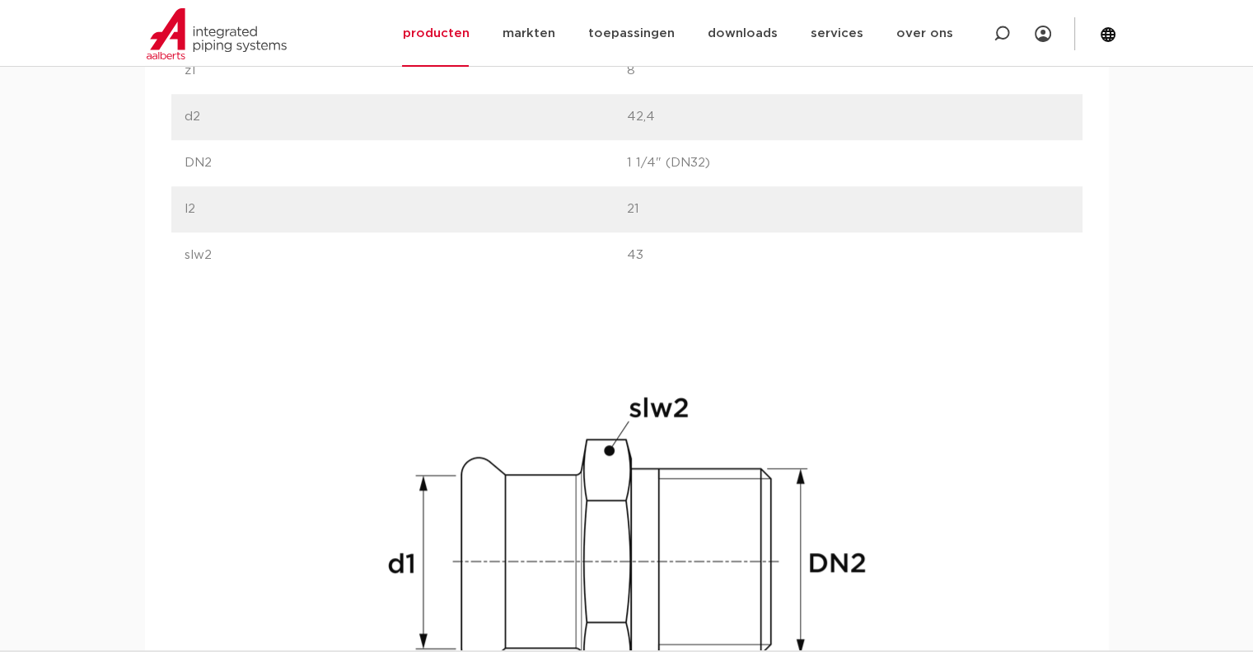
scroll to position [1236, 0]
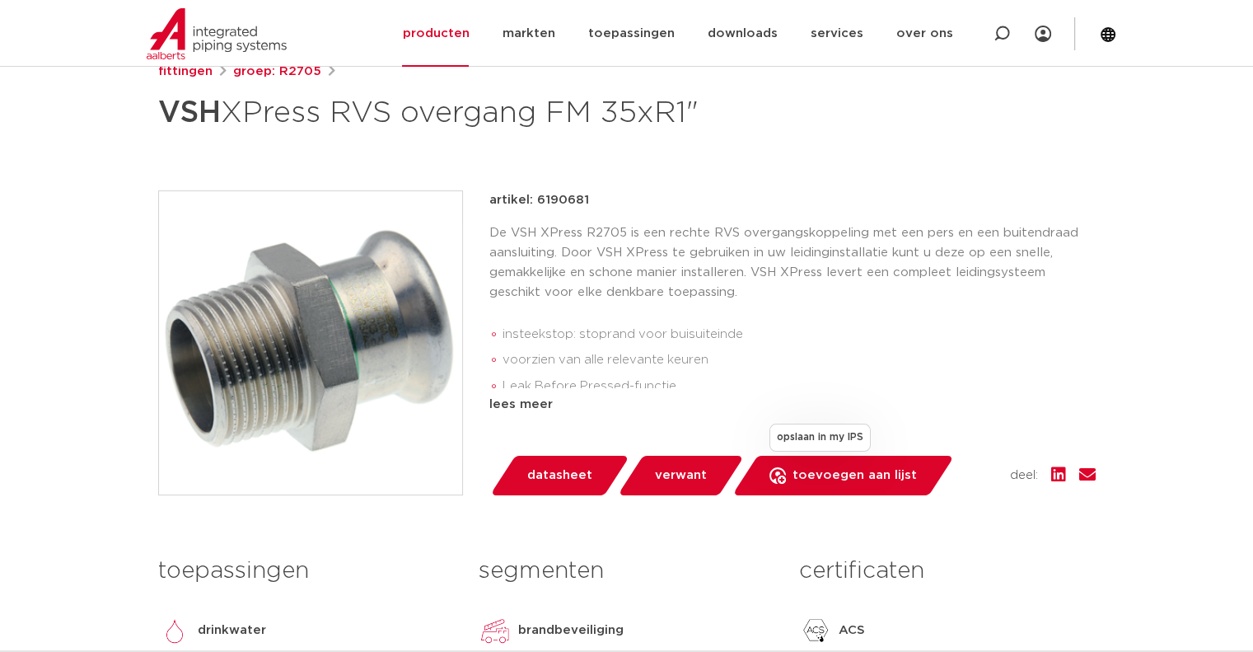
scroll to position [165, 0]
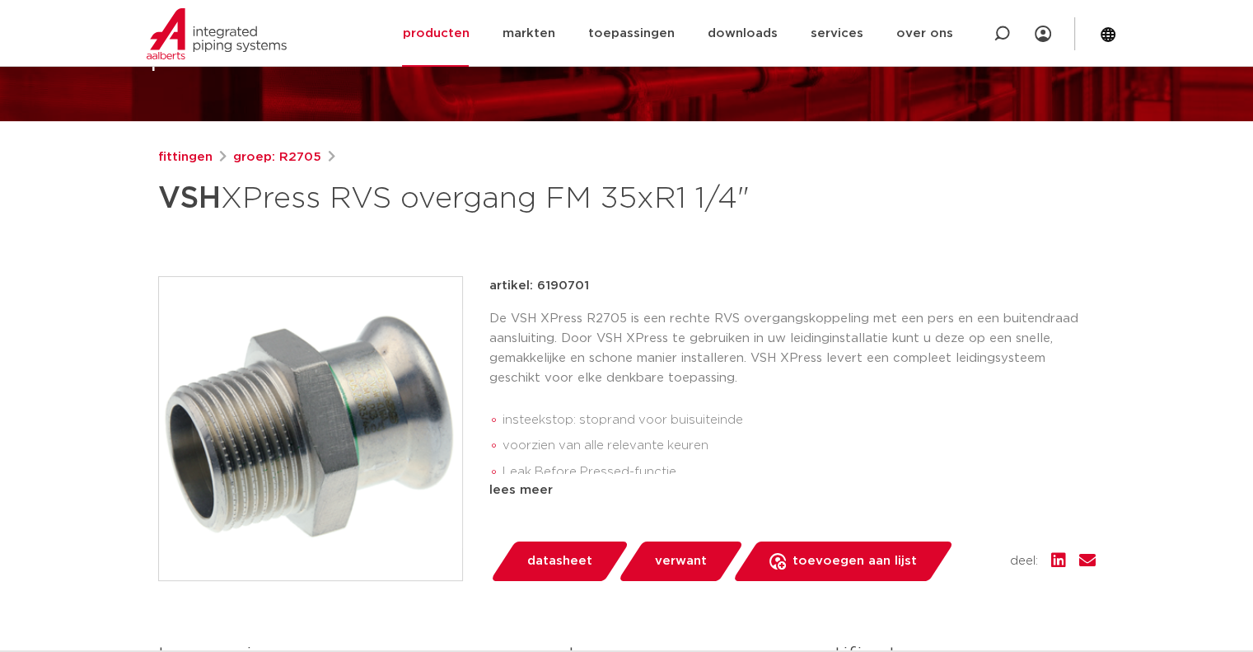
scroll to position [82, 0]
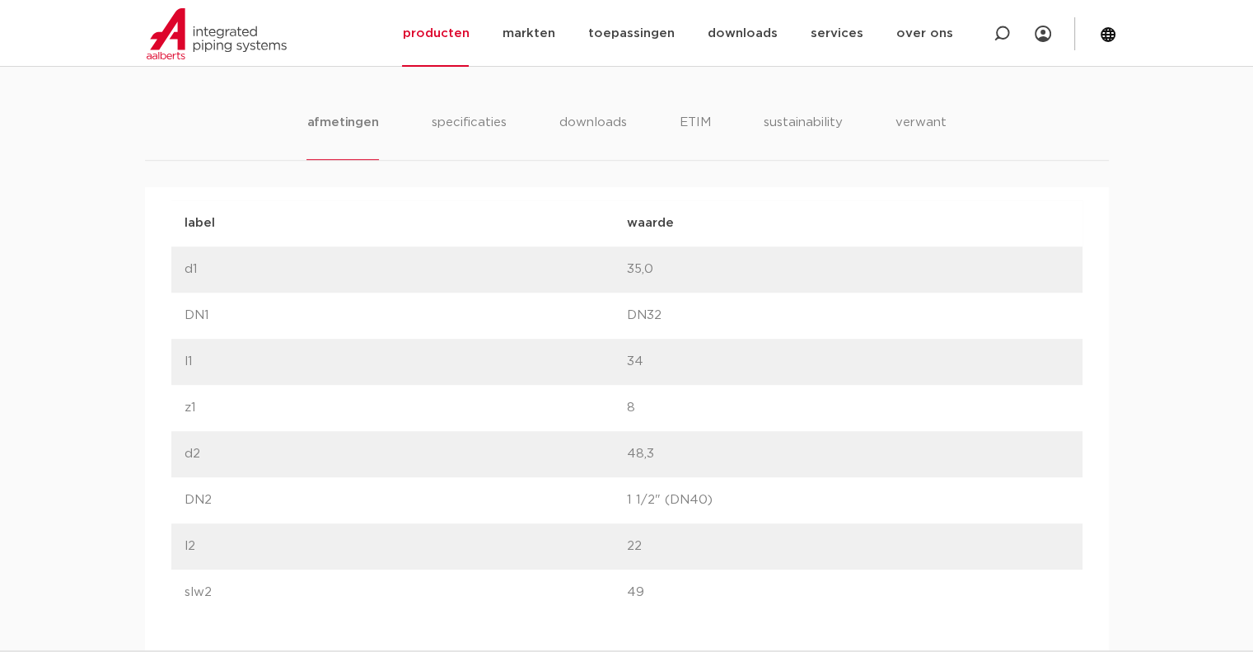
scroll to position [1071, 0]
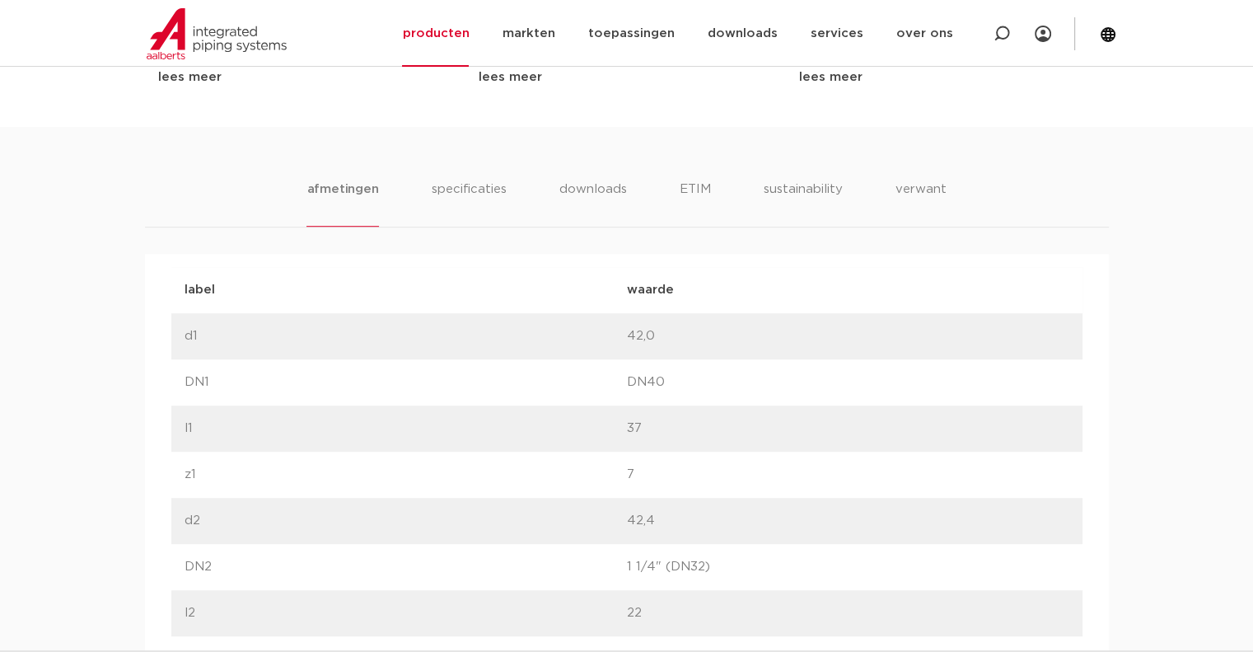
scroll to position [1071, 0]
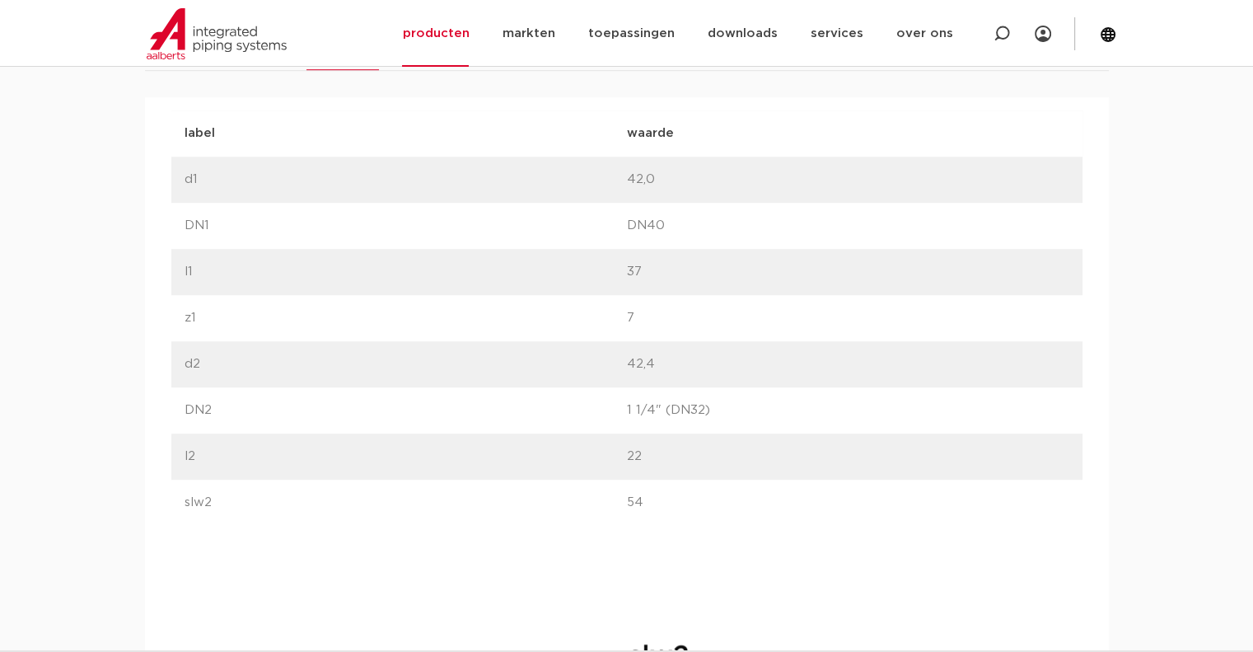
click at [1114, 80] on div "afmetingen specificaties downloads ETIM sustainability verwant afmetingen speci…" at bounding box center [626, 544] width 1253 height 1148
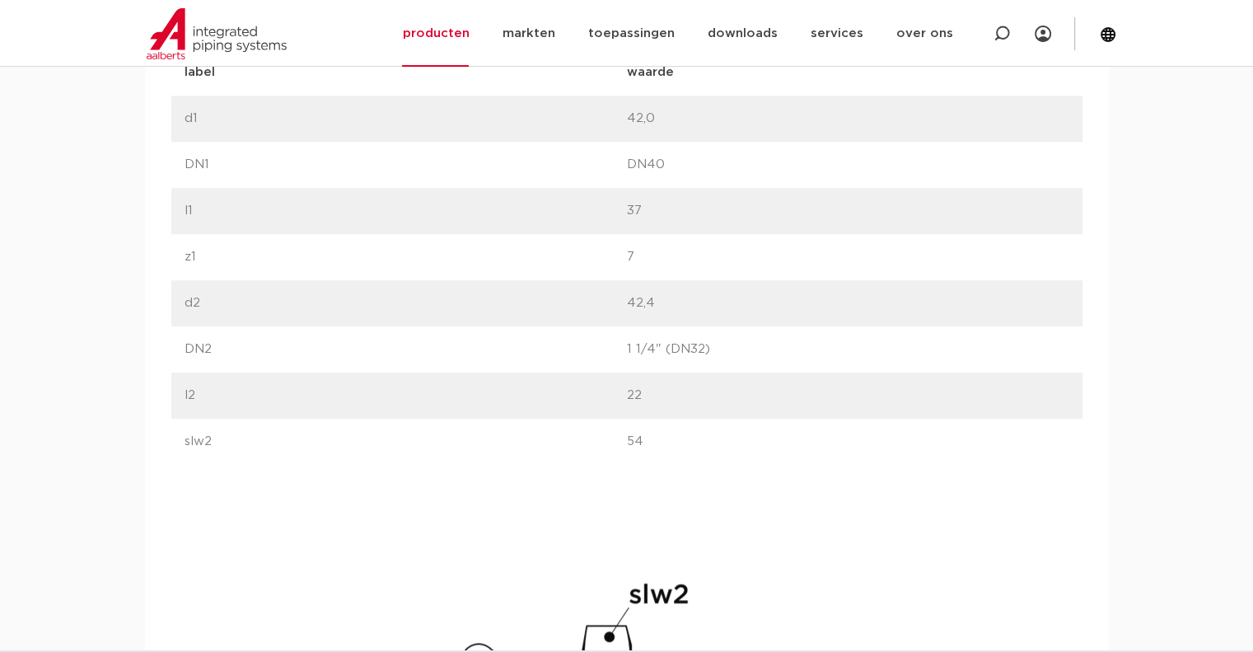
scroll to position [1153, 0]
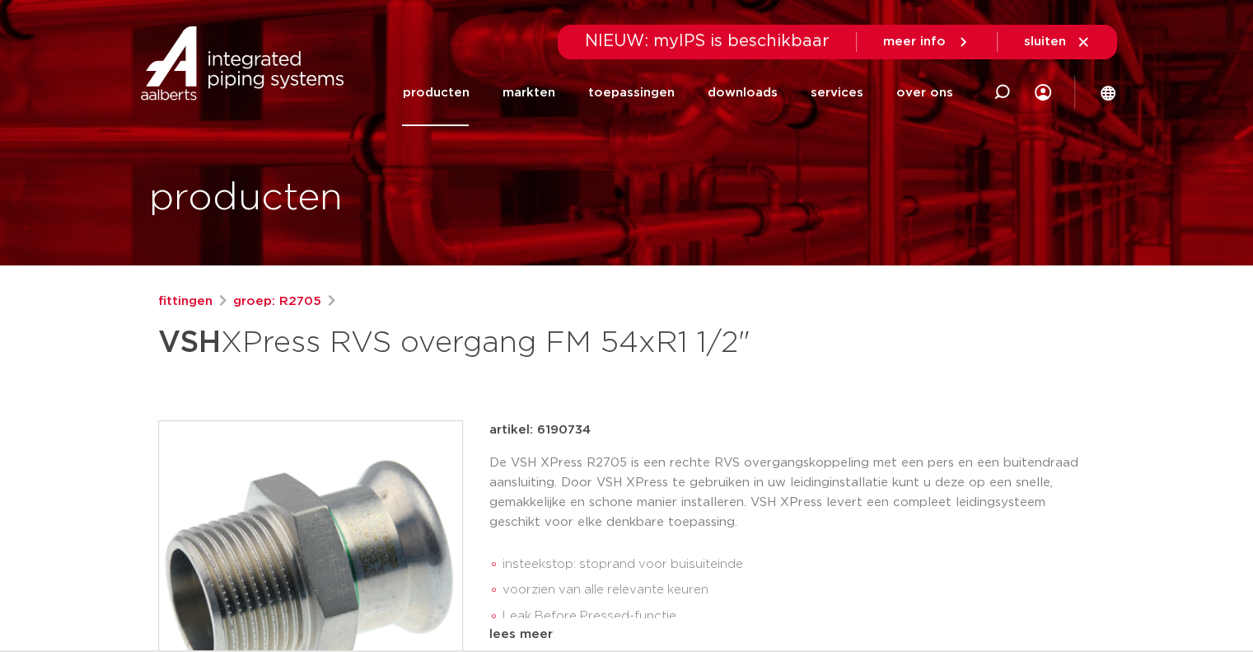
drag, startPoint x: 1162, startPoint y: 516, endPoint x: 1138, endPoint y: 509, distance: 25.0
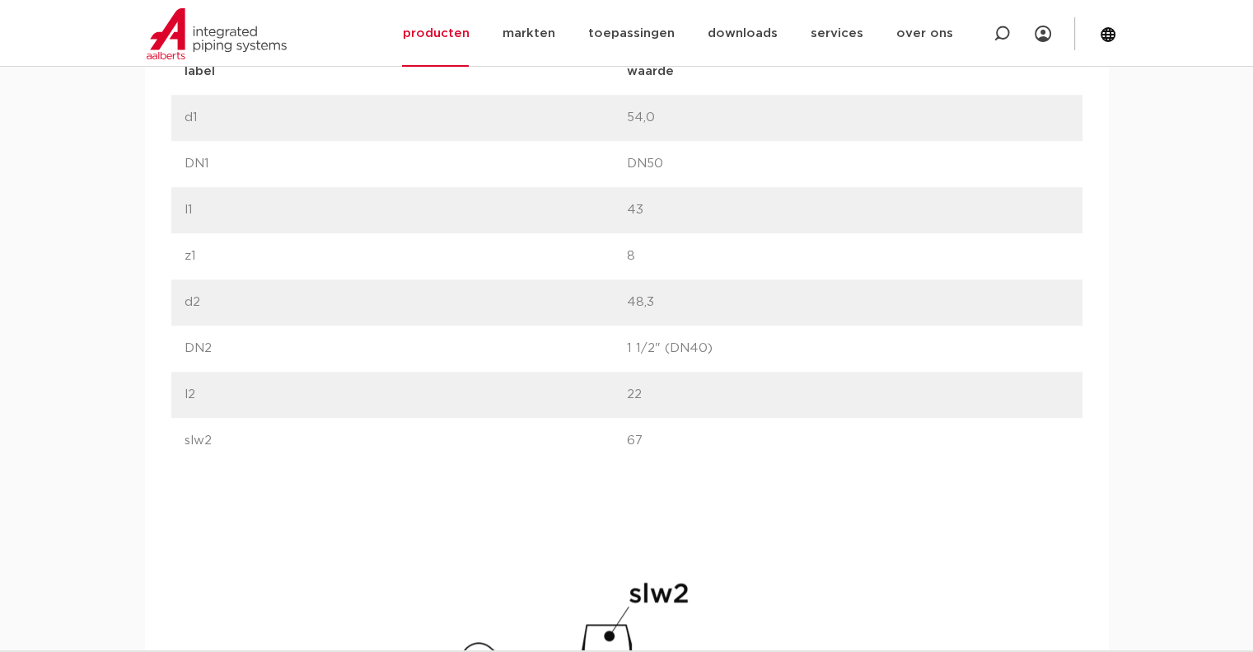
scroll to position [1153, 0]
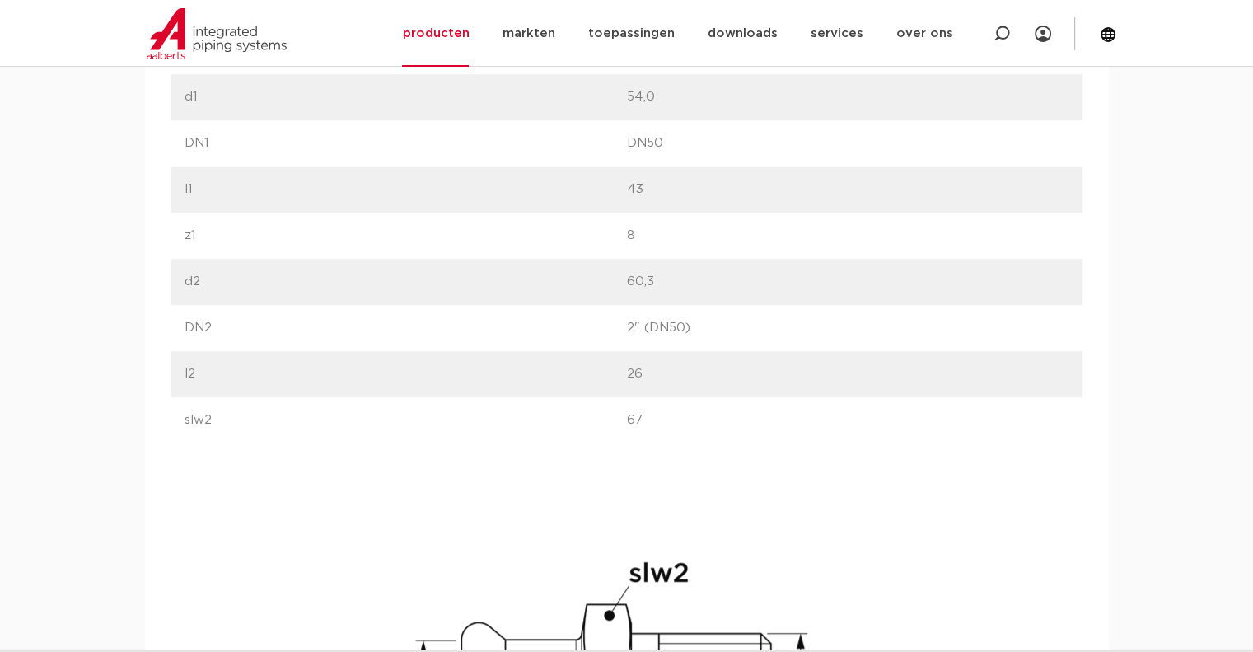
scroll to position [583, 0]
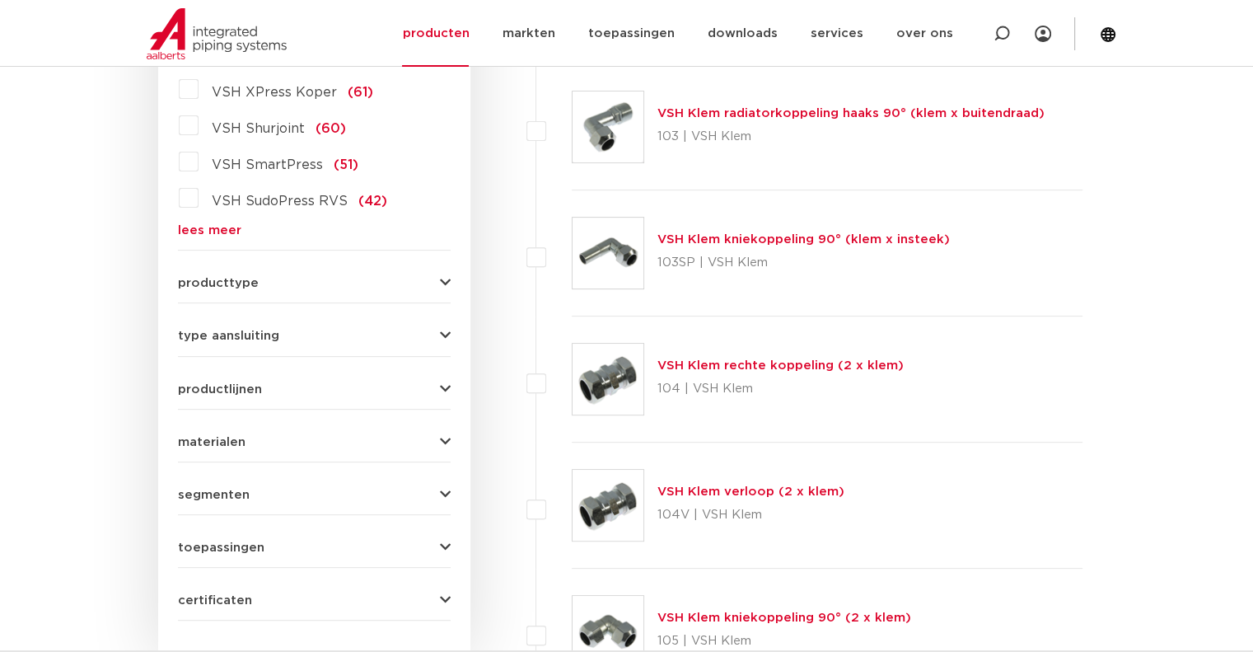
scroll to position [494, 0]
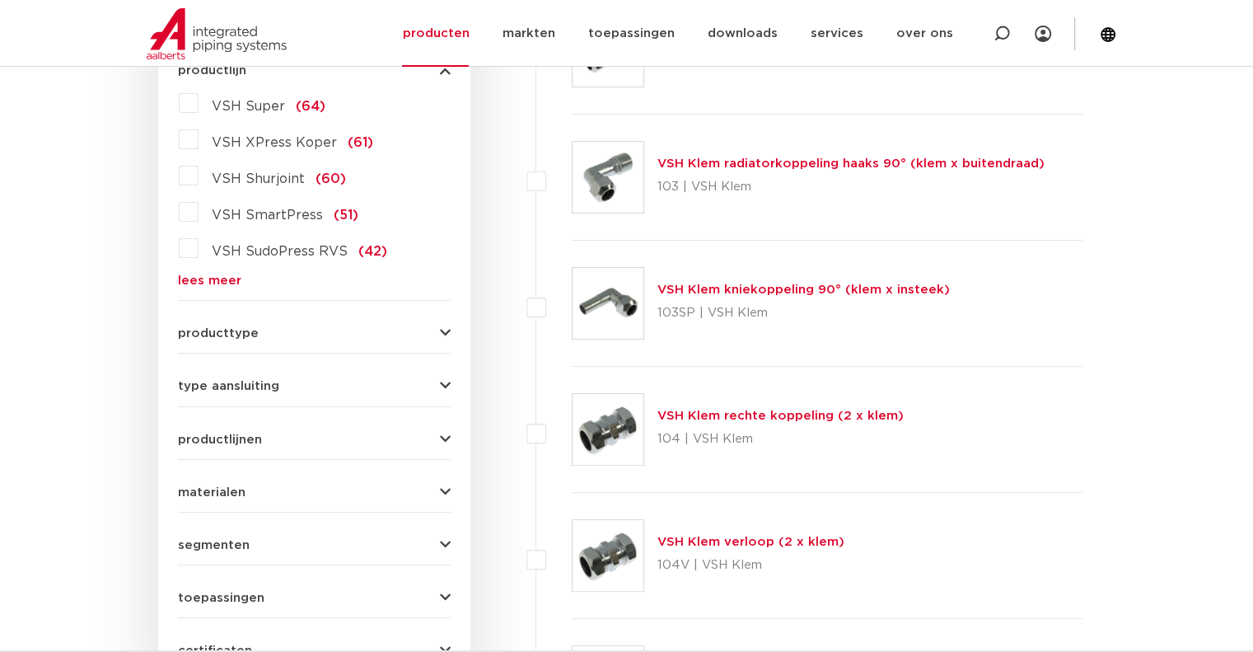
click at [191, 283] on link "lees meer" at bounding box center [314, 280] width 273 height 12
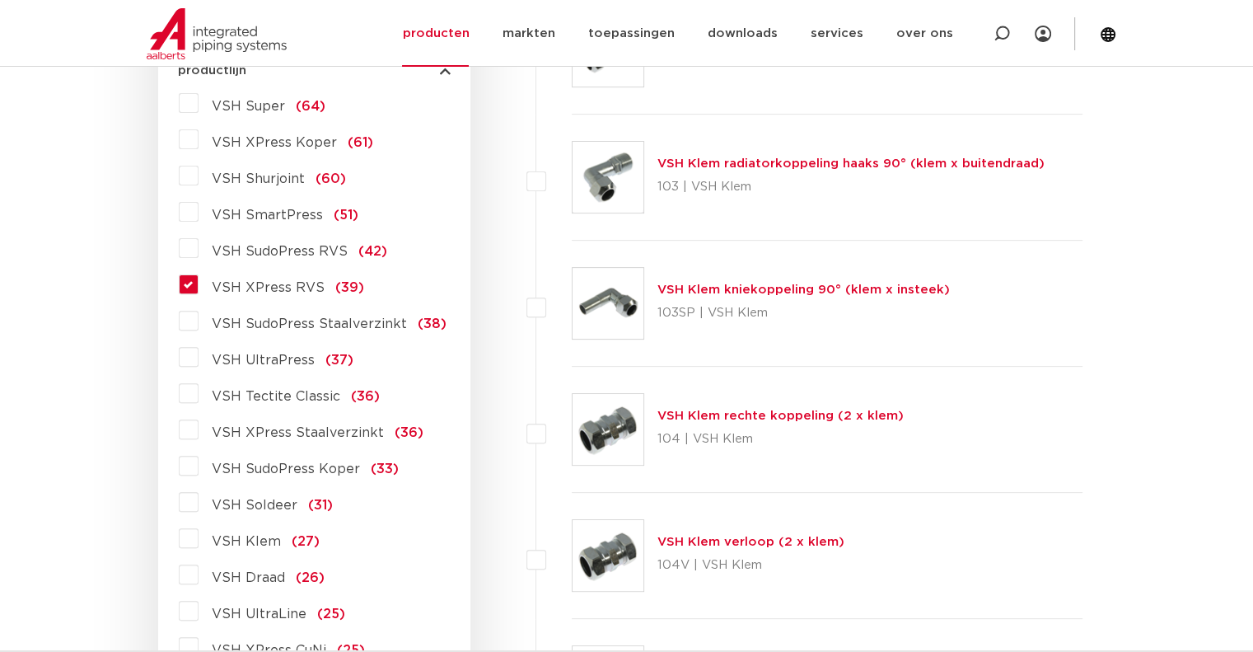
click at [199, 283] on label "VSH XPress RVS (39)" at bounding box center [282, 284] width 166 height 26
click at [0, 0] on input "VSH XPress RVS (39)" at bounding box center [0, 0] width 0 height 0
click at [199, 284] on label "VSH XPress RVS (39)" at bounding box center [282, 284] width 166 height 26
click at [0, 0] on input "VSH XPress RVS (39)" at bounding box center [0, 0] width 0 height 0
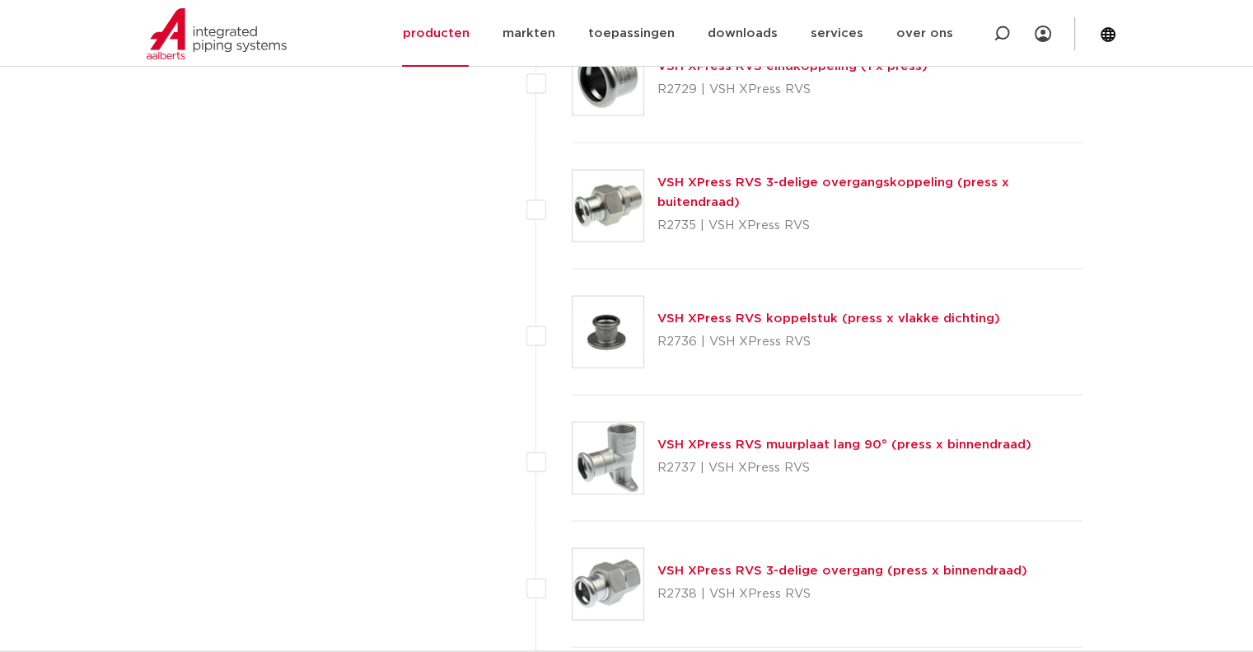
scroll to position [3377, 0]
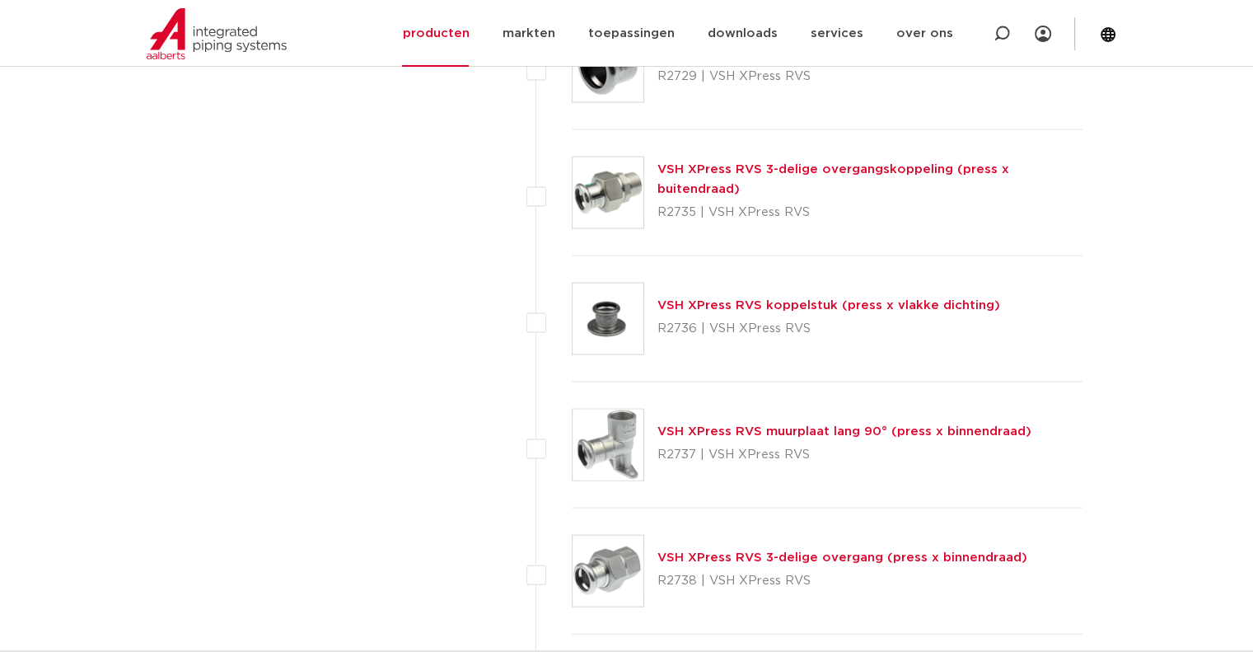
click at [893, 174] on link "VSH XPress RVS 3-delige overgangskoppeling (press x buitendraad)" at bounding box center [833, 179] width 352 height 32
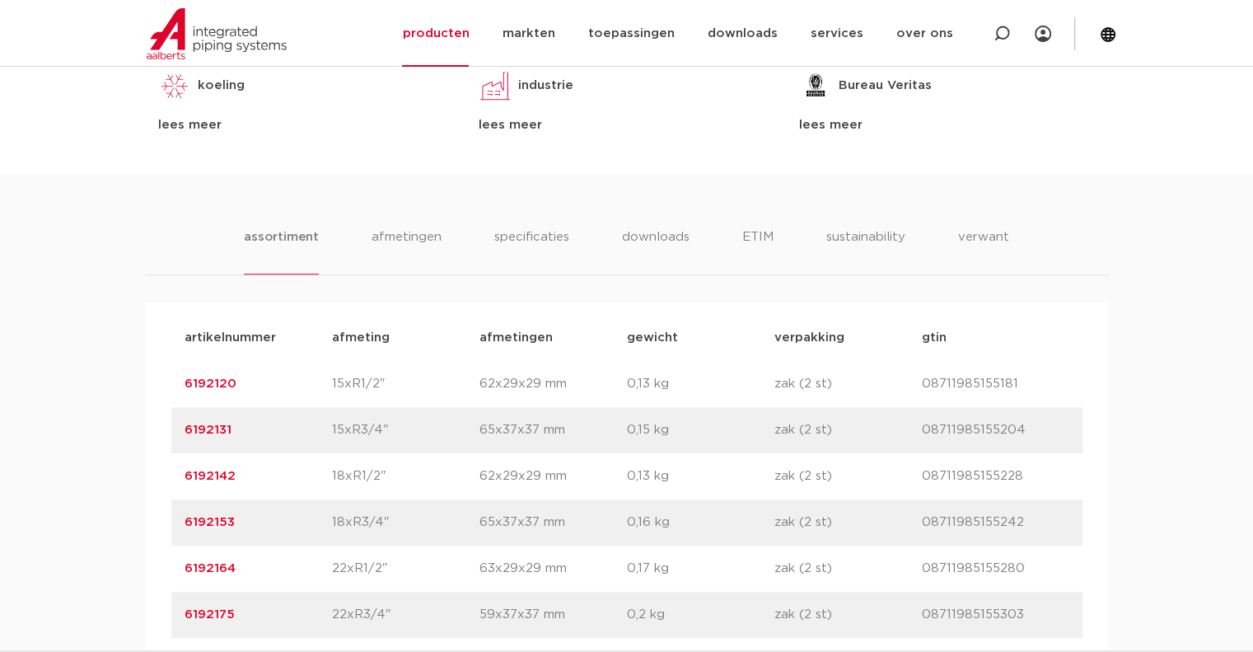
scroll to position [1153, 0]
